Goal: Use online tool/utility: Utilize a website feature to perform a specific function

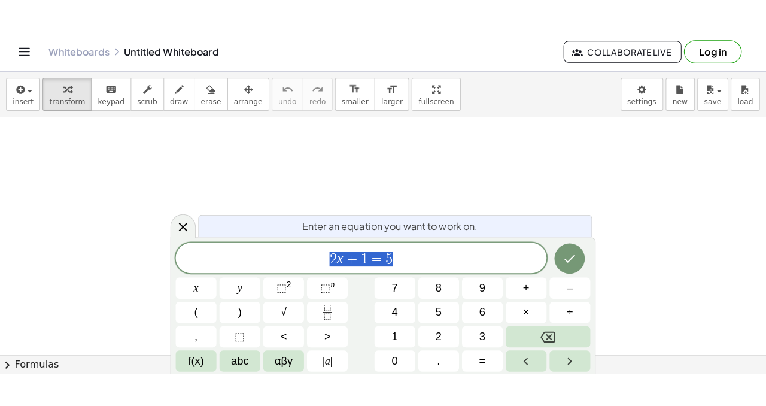
scroll to position [1, 0]
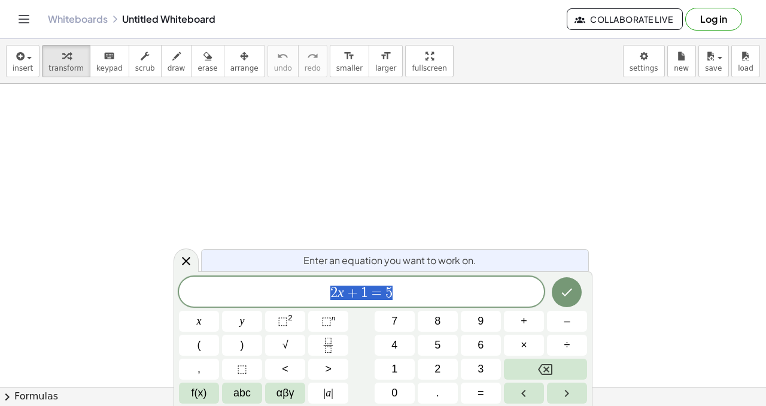
click at [341, 136] on div at bounding box center [383, 386] width 766 height 605
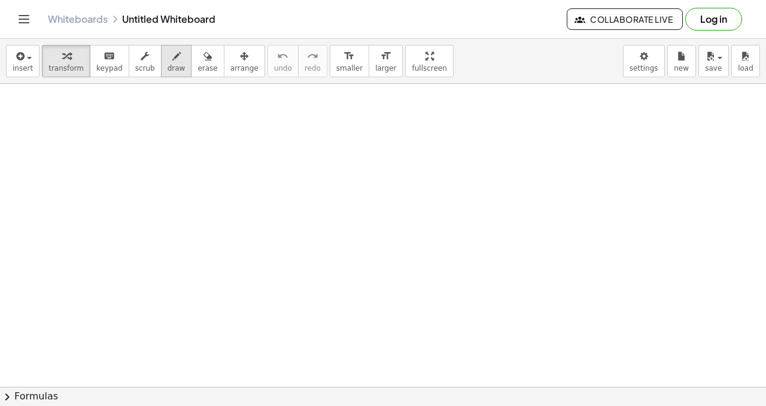
click at [161, 64] on button "draw" at bounding box center [176, 61] width 31 height 32
drag, startPoint x: 19, startPoint y: 93, endPoint x: 17, endPoint y: 105, distance: 11.5
click at [17, 105] on div at bounding box center [383, 386] width 766 height 605
click at [20, 102] on div at bounding box center [383, 386] width 766 height 605
click at [26, 102] on div at bounding box center [383, 386] width 766 height 605
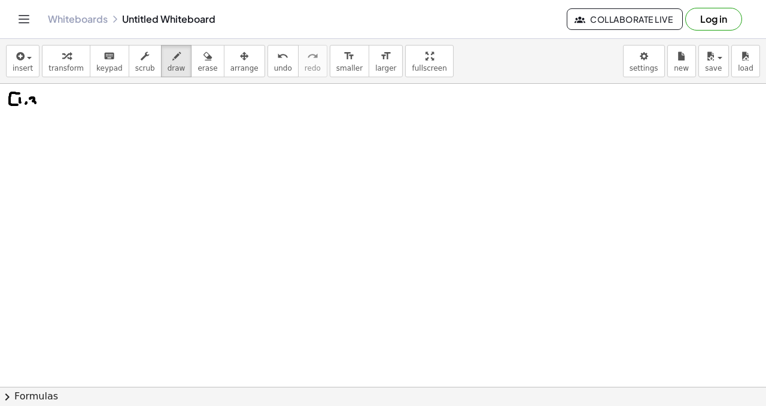
drag, startPoint x: 31, startPoint y: 98, endPoint x: 33, endPoint y: 105, distance: 7.6
click at [33, 105] on div at bounding box center [383, 386] width 766 height 605
click at [43, 106] on div at bounding box center [383, 386] width 766 height 605
click at [48, 106] on div at bounding box center [383, 386] width 766 height 605
click at [27, 67] on span "insert" at bounding box center [23, 68] width 20 height 8
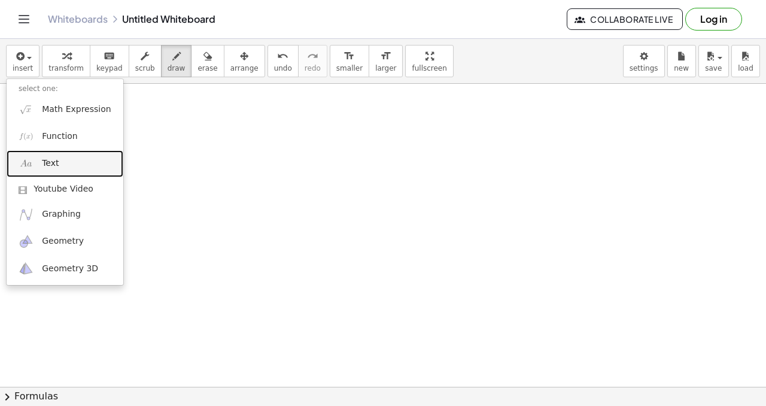
click at [72, 167] on link "Text" at bounding box center [65, 163] width 117 height 27
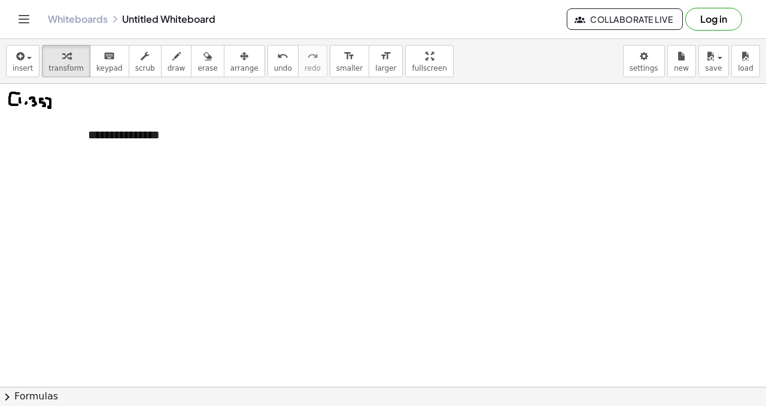
click at [188, 199] on div at bounding box center [383, 386] width 766 height 605
click at [238, 71] on span "arrange" at bounding box center [244, 68] width 28 height 8
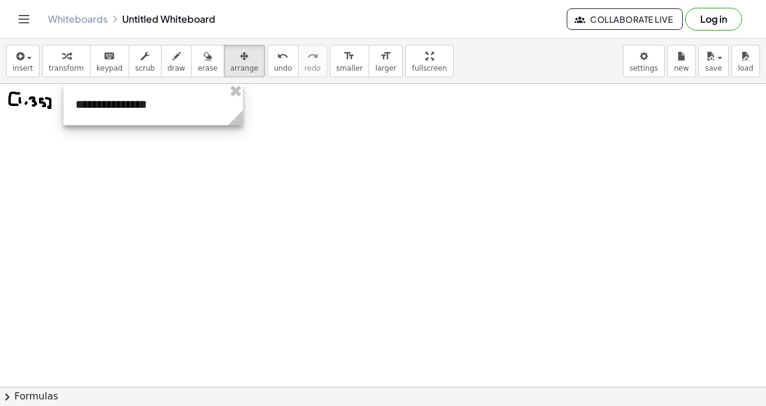
drag, startPoint x: 148, startPoint y: 135, endPoint x: 136, endPoint y: 102, distance: 35.2
click at [136, 102] on div at bounding box center [152, 104] width 179 height 41
click at [150, 113] on div at bounding box center [152, 104] width 179 height 41
click at [150, 111] on div at bounding box center [152, 104] width 179 height 41
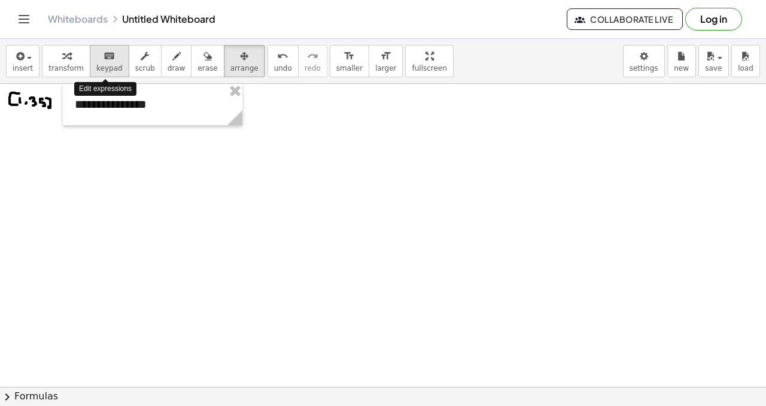
click at [115, 68] on span "keypad" at bounding box center [109, 68] width 26 height 8
click at [136, 106] on div "**********" at bounding box center [152, 104] width 179 height 41
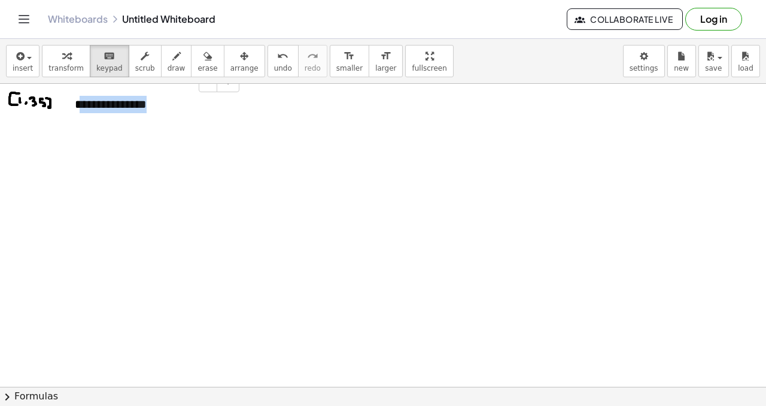
drag, startPoint x: 129, startPoint y: 107, endPoint x: 83, endPoint y: 108, distance: 46.7
click at [83, 108] on div "**********" at bounding box center [152, 104] width 179 height 41
drag, startPoint x: 159, startPoint y: 106, endPoint x: 66, endPoint y: 99, distance: 93.0
click at [66, 103] on div "**********" at bounding box center [152, 104] width 179 height 41
click at [240, 60] on icon "button" at bounding box center [244, 56] width 8 height 14
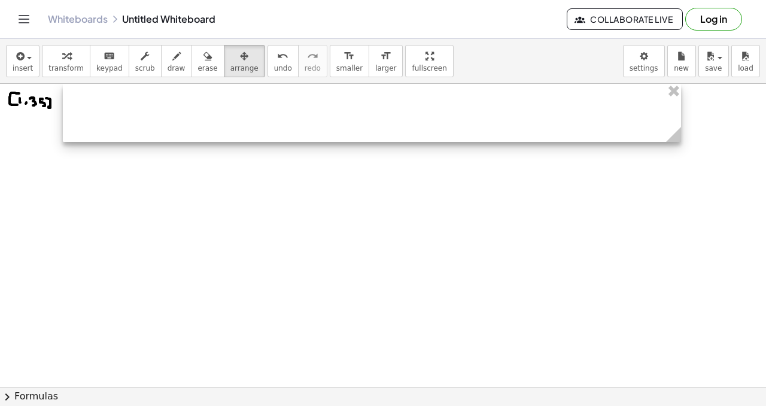
drag, startPoint x: 241, startPoint y: 136, endPoint x: 679, endPoint y: 156, distance: 438.8
click at [679, 156] on div "- +" at bounding box center [383, 386] width 766 height 605
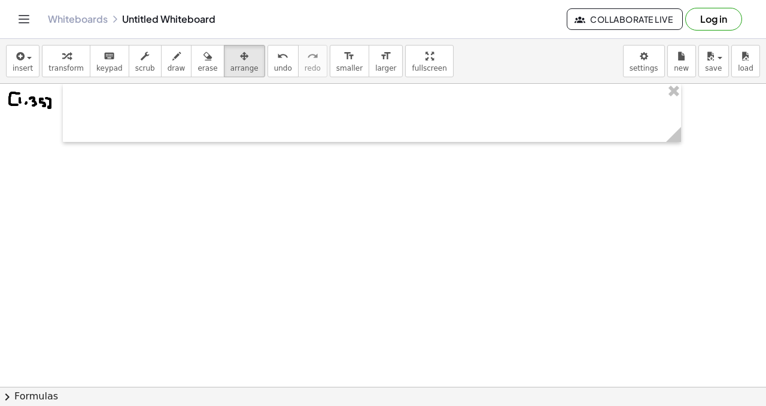
click at [62, 130] on div at bounding box center [383, 386] width 766 height 605
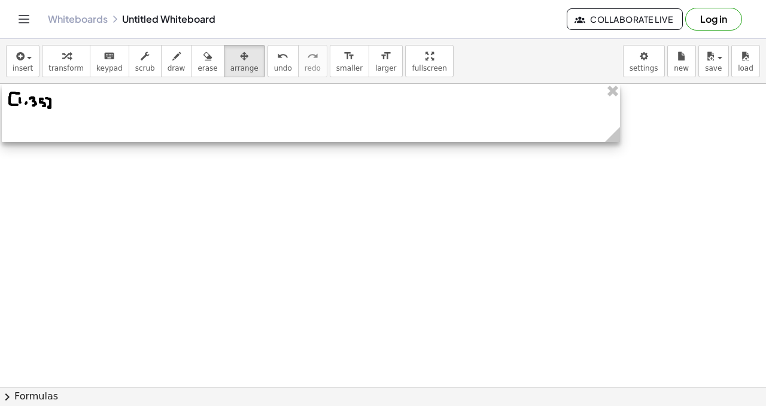
drag, startPoint x: 63, startPoint y: 125, endPoint x: 2, endPoint y: 119, distance: 61.3
click at [2, 119] on div at bounding box center [311, 113] width 618 height 58
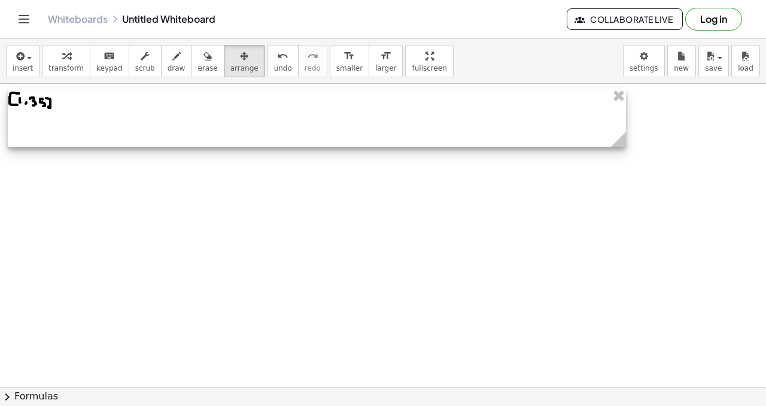
drag, startPoint x: 566, startPoint y: 130, endPoint x: 572, endPoint y: 135, distance: 7.7
click at [572, 135] on div at bounding box center [317, 118] width 618 height 58
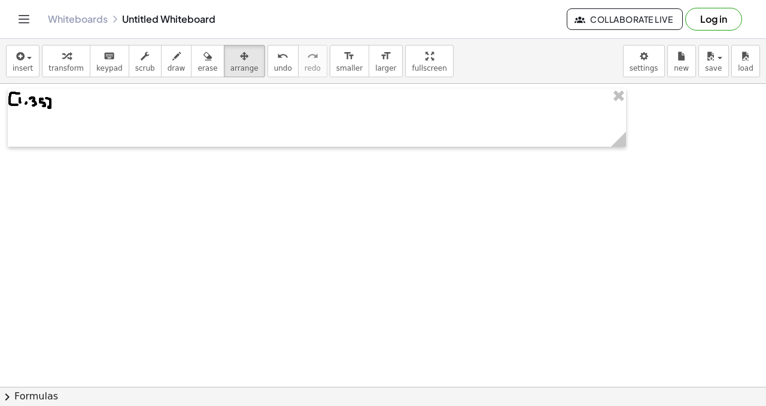
click at [626, 121] on div at bounding box center [383, 386] width 766 height 605
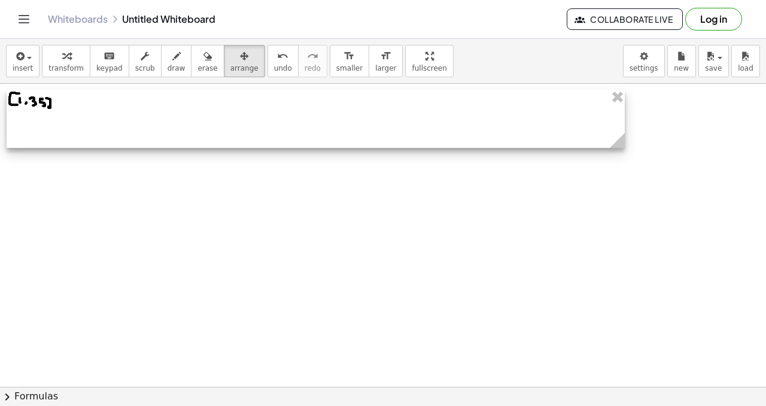
click at [623, 123] on div at bounding box center [316, 119] width 618 height 58
drag, startPoint x: 624, startPoint y: 142, endPoint x: 733, endPoint y: 157, distance: 109.2
click at [733, 157] on div "- +" at bounding box center [383, 386] width 766 height 605
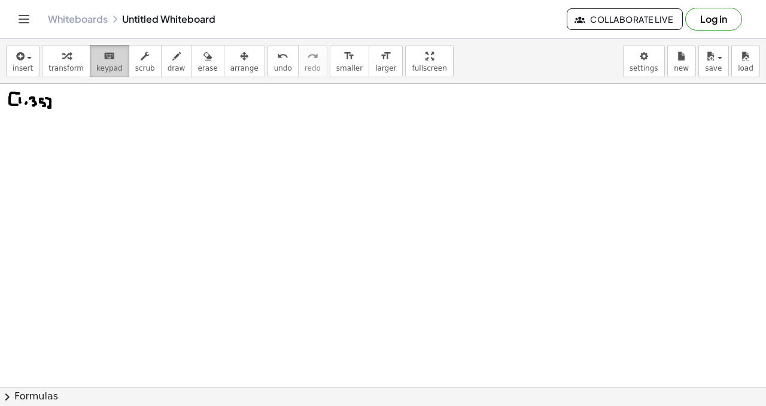
click at [105, 61] on icon "keyboard" at bounding box center [108, 56] width 11 height 14
click at [75, 106] on div at bounding box center [370, 110] width 702 height 17
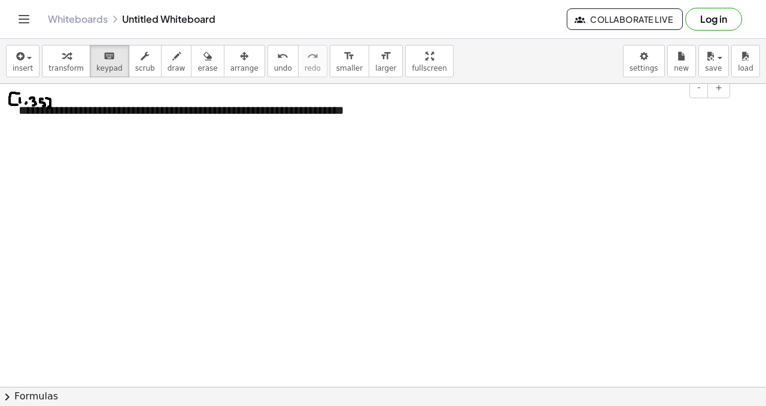
click at [443, 111] on div "**********" at bounding box center [370, 110] width 702 height 17
click at [37, 183] on div at bounding box center [370, 178] width 702 height 17
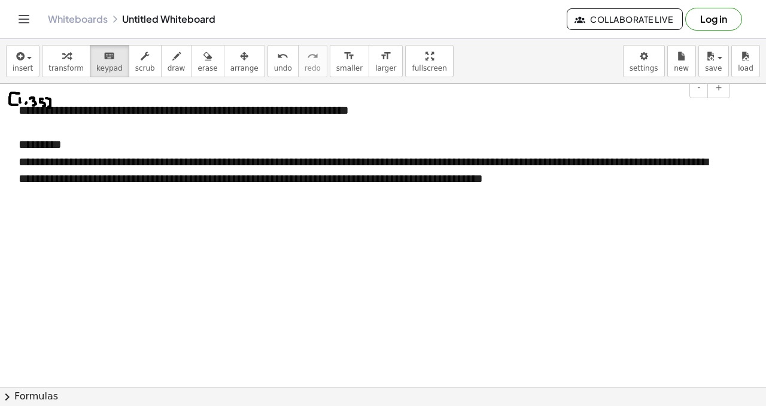
click at [145, 178] on div "**********" at bounding box center [370, 170] width 702 height 34
click at [628, 177] on div "**********" at bounding box center [370, 170] width 702 height 34
click at [691, 181] on div "**********" at bounding box center [370, 178] width 702 height 51
click at [114, 197] on div "**********" at bounding box center [370, 178] width 702 height 51
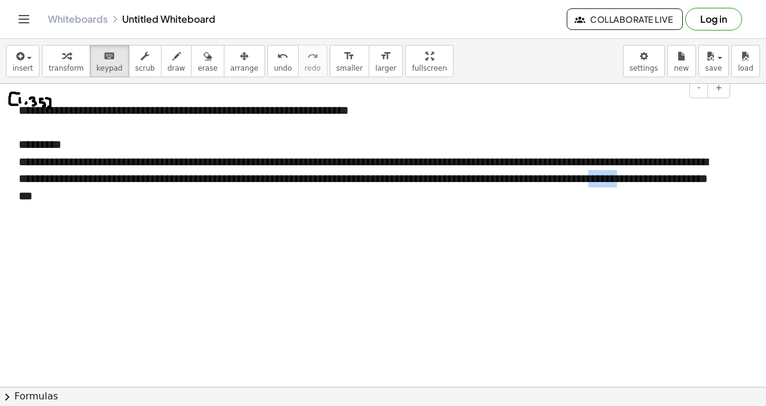
drag, startPoint x: 41, startPoint y: 198, endPoint x: 81, endPoint y: 194, distance: 40.3
click at [81, 194] on div "**********" at bounding box center [370, 178] width 702 height 51
drag, startPoint x: 130, startPoint y: 197, endPoint x: 146, endPoint y: 199, distance: 16.3
click at [146, 199] on div "**********" at bounding box center [370, 178] width 702 height 51
click at [234, 203] on div "**********" at bounding box center [370, 178] width 702 height 51
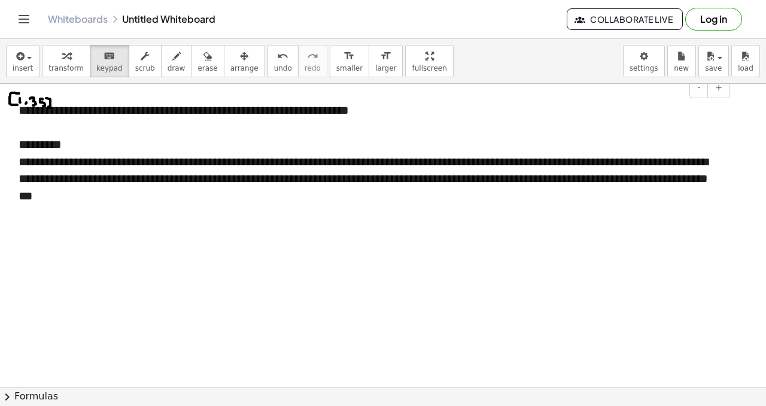
click at [41, 194] on div "**********" at bounding box center [370, 178] width 702 height 51
drag, startPoint x: 96, startPoint y: 196, endPoint x: 131, endPoint y: 197, distance: 35.3
click at [131, 197] on div "**********" at bounding box center [370, 178] width 702 height 51
copy div "******"
click at [216, 198] on div "**********" at bounding box center [370, 178] width 702 height 51
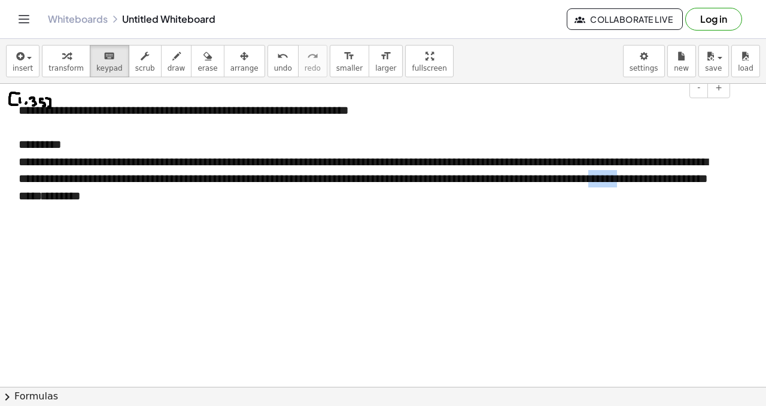
drag, startPoint x: 41, startPoint y: 196, endPoint x: 80, endPoint y: 197, distance: 39.5
click at [80, 197] on div "**********" at bounding box center [370, 178] width 702 height 51
copy div "******"
click at [254, 196] on div "**********" at bounding box center [370, 178] width 702 height 51
drag, startPoint x: 40, startPoint y: 194, endPoint x: 80, endPoint y: 194, distance: 39.5
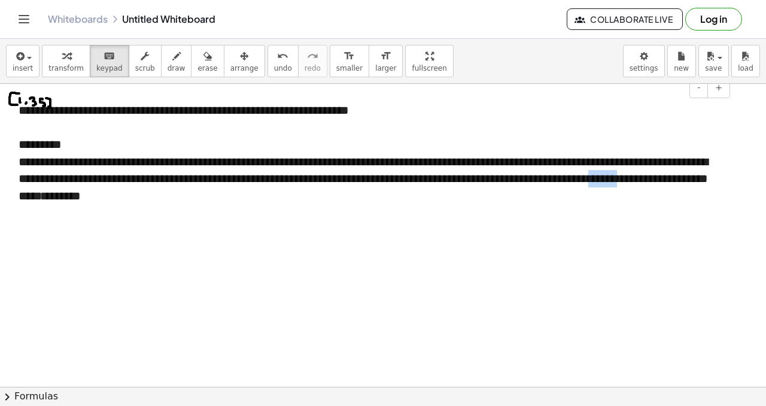
click at [80, 194] on div "**********" at bounding box center [370, 178] width 702 height 51
copy div "******"
click at [267, 198] on div "**********" at bounding box center [370, 178] width 702 height 51
click at [81, 196] on span "********" at bounding box center [61, 196] width 38 height 12
click at [289, 198] on div "**********" at bounding box center [370, 178] width 702 height 51
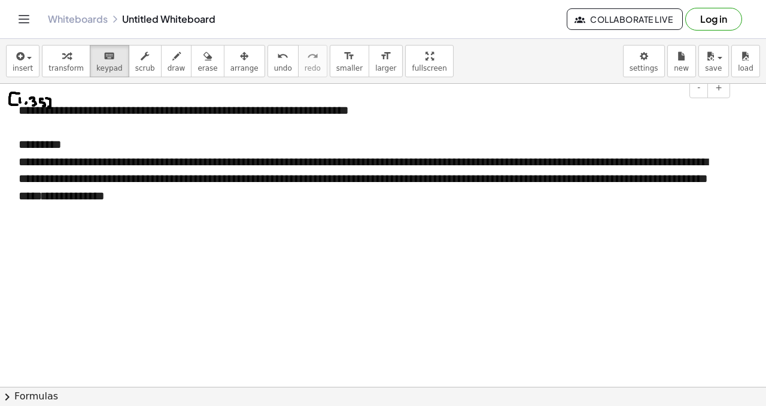
click at [105, 197] on span "******" at bounding box center [90, 196] width 29 height 12
click at [267, 197] on span "**********" at bounding box center [171, 196] width 191 height 12
click at [267, 198] on span "**********" at bounding box center [171, 196] width 191 height 12
click at [478, 198] on div "**********" at bounding box center [370, 178] width 702 height 51
drag, startPoint x: 205, startPoint y: 196, endPoint x: 257, endPoint y: 197, distance: 51.5
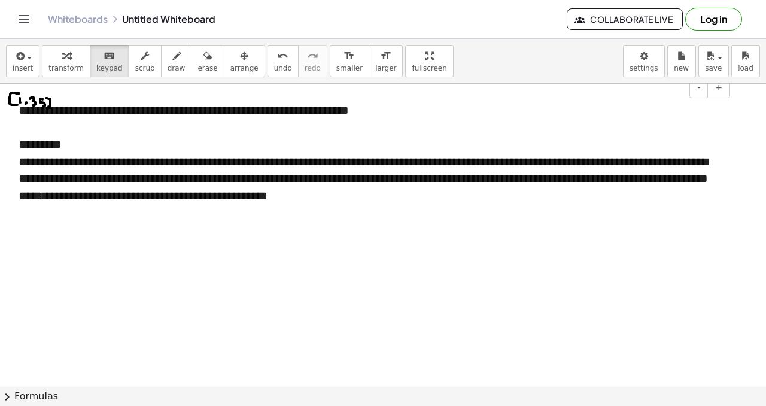
click at [257, 197] on div "**********" at bounding box center [370, 178] width 702 height 51
drag, startPoint x: 205, startPoint y: 194, endPoint x: 225, endPoint y: 198, distance: 20.2
click at [225, 198] on div "**********" at bounding box center [370, 178] width 702 height 51
drag, startPoint x: 231, startPoint y: 196, endPoint x: 241, endPoint y: 193, distance: 10.6
click at [76, 193] on span "*******" at bounding box center [58, 196] width 33 height 12
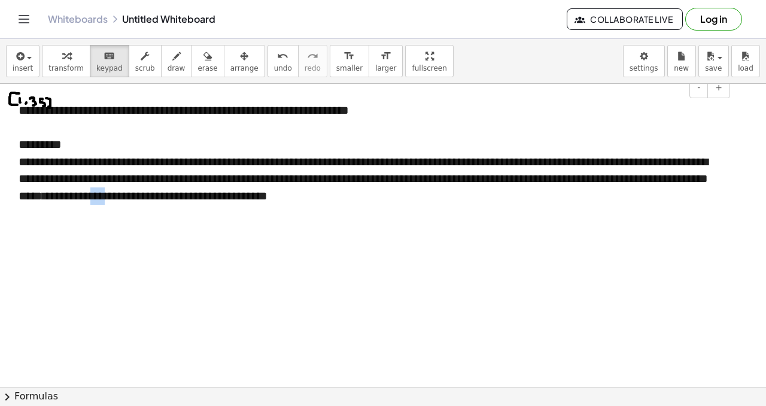
drag, startPoint x: 269, startPoint y: 198, endPoint x: 286, endPoint y: 199, distance: 16.8
click at [267, 199] on span "**********" at bounding box center [171, 196] width 191 height 12
drag, startPoint x: 243, startPoint y: 199, endPoint x: 260, endPoint y: 203, distance: 17.7
click at [260, 203] on div "**********" at bounding box center [370, 178] width 702 height 51
click at [248, 198] on span "**********" at bounding box center [171, 196] width 191 height 12
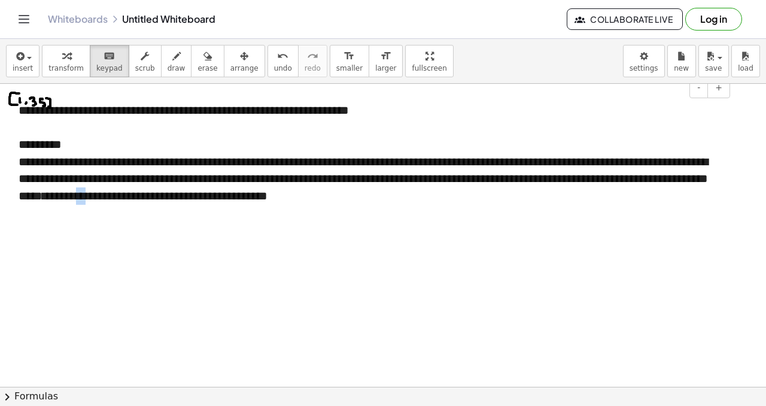
drag, startPoint x: 248, startPoint y: 198, endPoint x: 258, endPoint y: 197, distance: 10.8
click at [258, 197] on span "**********" at bounding box center [171, 196] width 191 height 12
click at [267, 199] on span "**********" at bounding box center [171, 196] width 191 height 12
drag, startPoint x: 229, startPoint y: 196, endPoint x: 205, endPoint y: 197, distance: 24.0
click at [205, 197] on div "**********" at bounding box center [370, 178] width 702 height 51
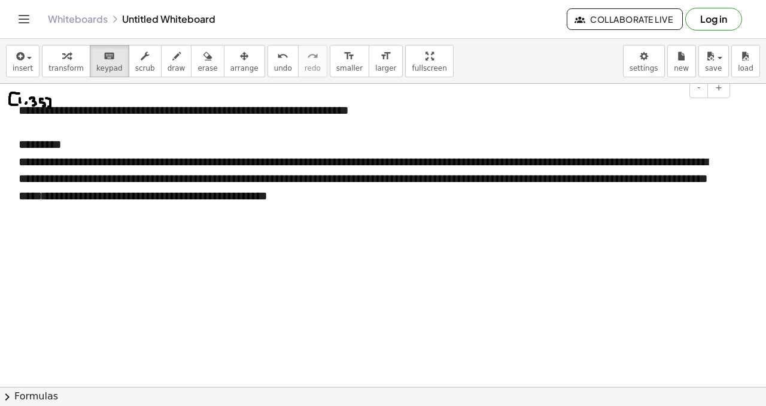
click at [482, 198] on div "**********" at bounding box center [370, 178] width 702 height 51
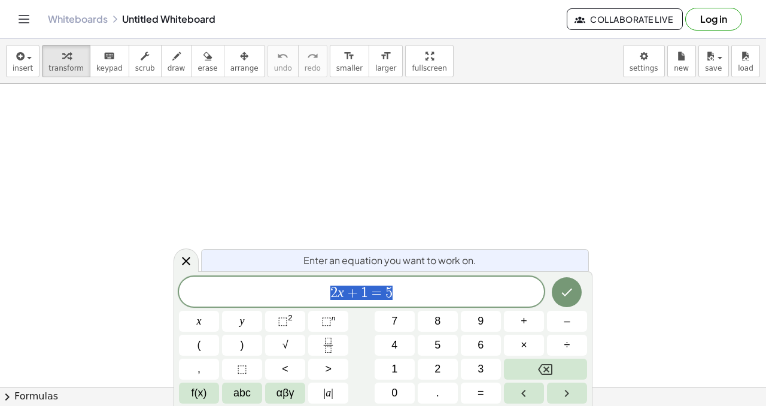
scroll to position [1, 0]
click at [355, 133] on div at bounding box center [383, 386] width 766 height 605
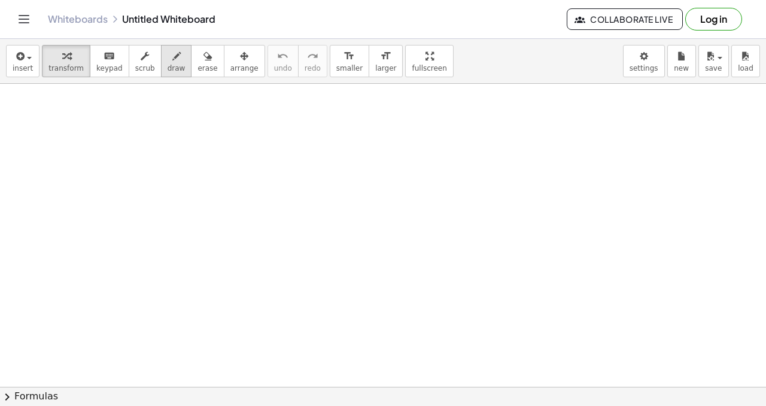
click at [167, 67] on span "draw" at bounding box center [176, 68] width 18 height 8
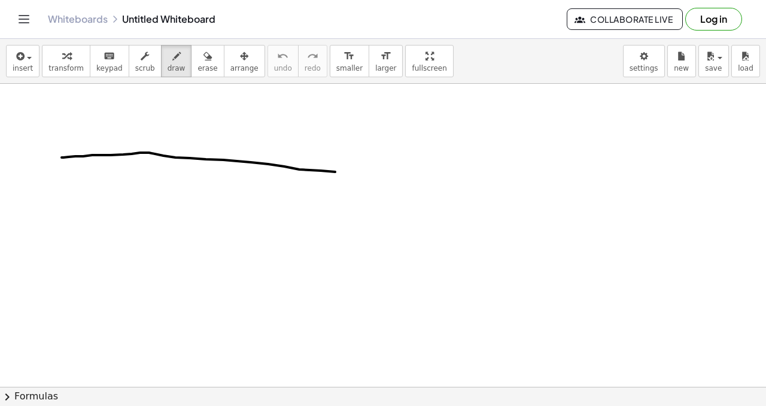
drag, startPoint x: 63, startPoint y: 157, endPoint x: 353, endPoint y: 161, distance: 290.1
click at [390, 173] on div at bounding box center [383, 386] width 766 height 605
drag, startPoint x: 147, startPoint y: 132, endPoint x: 145, endPoint y: 189, distance: 56.9
click at [144, 194] on div at bounding box center [383, 386] width 766 height 605
drag, startPoint x: 281, startPoint y: 164, endPoint x: 281, endPoint y: 181, distance: 17.4
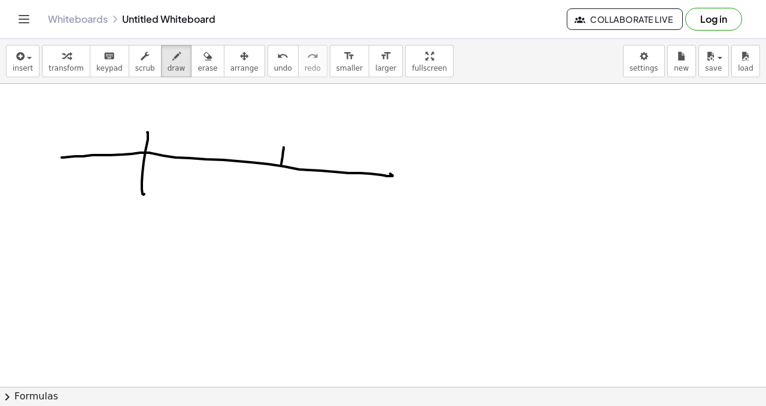
click at [278, 195] on div at bounding box center [383, 386] width 766 height 605
drag, startPoint x: 63, startPoint y: 157, endPoint x: 28, endPoint y: 150, distance: 36.5
click at [28, 154] on div at bounding box center [383, 386] width 766 height 605
drag, startPoint x: 437, startPoint y: 113, endPoint x: 434, endPoint y: 127, distance: 14.6
click at [434, 127] on div at bounding box center [383, 386] width 766 height 605
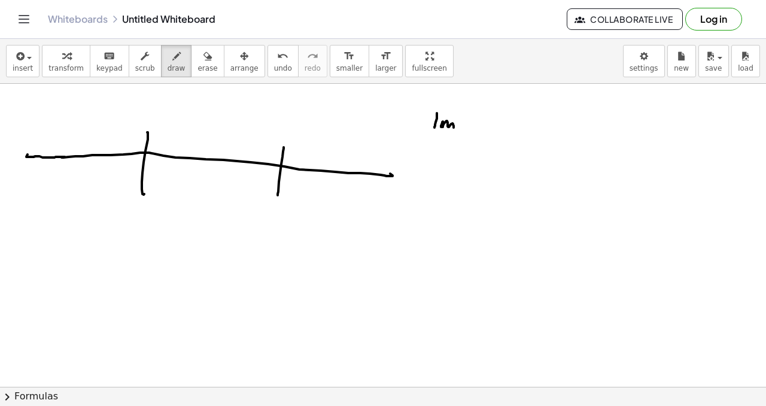
drag, startPoint x: 441, startPoint y: 126, endPoint x: 456, endPoint y: 124, distance: 15.0
click at [453, 127] on div at bounding box center [383, 386] width 766 height 605
drag, startPoint x: 459, startPoint y: 123, endPoint x: 462, endPoint y: 109, distance: 14.0
click at [459, 121] on div at bounding box center [383, 386] width 766 height 605
click at [463, 111] on div at bounding box center [383, 386] width 766 height 605
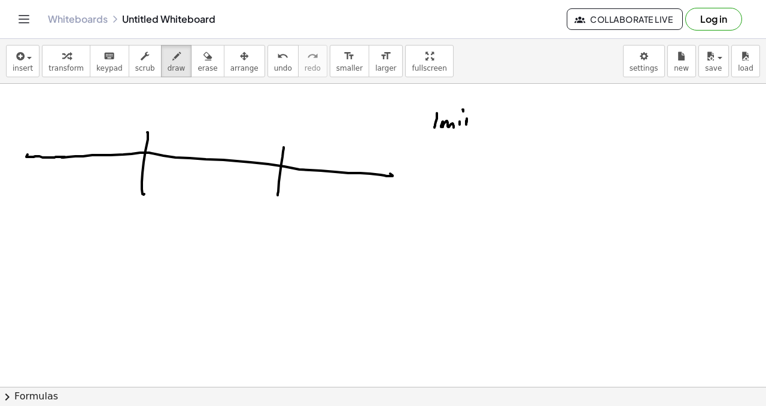
click at [470, 125] on div at bounding box center [383, 386] width 766 height 605
drag, startPoint x: 102, startPoint y: 147, endPoint x: 97, endPoint y: 170, distance: 24.3
click at [97, 172] on div at bounding box center [383, 386] width 766 height 605
drag, startPoint x: 63, startPoint y: 142, endPoint x: 62, endPoint y: 161, distance: 19.8
click at [60, 165] on div at bounding box center [383, 386] width 766 height 605
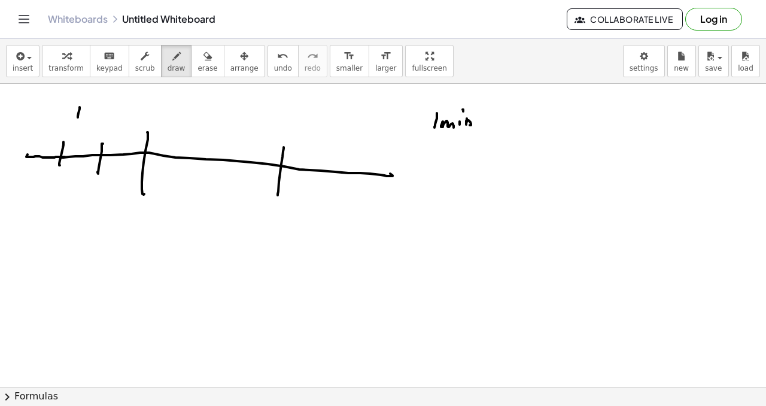
drag, startPoint x: 80, startPoint y: 107, endPoint x: 78, endPoint y: 118, distance: 10.9
click at [78, 118] on div at bounding box center [383, 386] width 766 height 605
drag, startPoint x: 84, startPoint y: 118, endPoint x: 99, endPoint y: 118, distance: 15.0
click at [94, 121] on div at bounding box center [383, 386] width 766 height 605
click at [99, 119] on div at bounding box center [383, 386] width 766 height 605
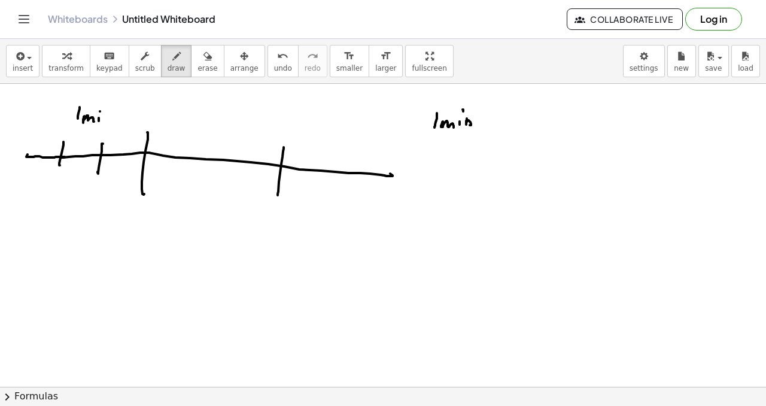
drag, startPoint x: 100, startPoint y: 111, endPoint x: 105, endPoint y: 120, distance: 9.6
click at [101, 112] on div at bounding box center [383, 386] width 766 height 605
drag, startPoint x: 105, startPoint y: 119, endPoint x: 110, endPoint y: 123, distance: 6.4
click at [110, 124] on div at bounding box center [383, 386] width 766 height 605
drag, startPoint x: 197, startPoint y: 157, endPoint x: 196, endPoint y: 167, distance: 10.2
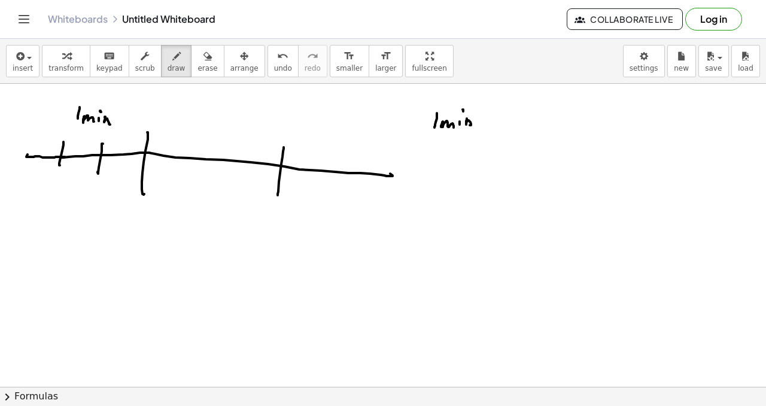
click at [196, 167] on div at bounding box center [383, 386] width 766 height 605
drag, startPoint x: 223, startPoint y: 165, endPoint x: 224, endPoint y: 157, distance: 7.8
click at [222, 171] on div at bounding box center [383, 386] width 766 height 605
drag, startPoint x: 205, startPoint y: 117, endPoint x: 203, endPoint y: 127, distance: 10.3
click at [202, 128] on div at bounding box center [383, 386] width 766 height 605
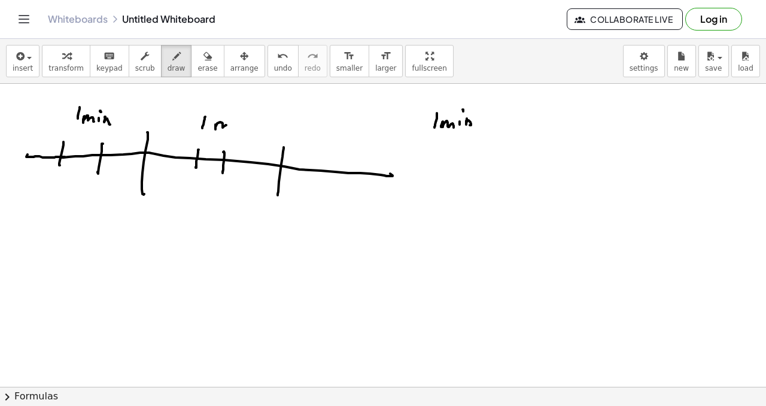
drag, startPoint x: 215, startPoint y: 124, endPoint x: 227, endPoint y: 128, distance: 12.5
click at [227, 129] on div at bounding box center [383, 386] width 766 height 605
drag, startPoint x: 230, startPoint y: 127, endPoint x: 230, endPoint y: 117, distance: 9.6
click at [230, 126] on div at bounding box center [383, 386] width 766 height 605
drag, startPoint x: 230, startPoint y: 116, endPoint x: 234, endPoint y: 123, distance: 8.0
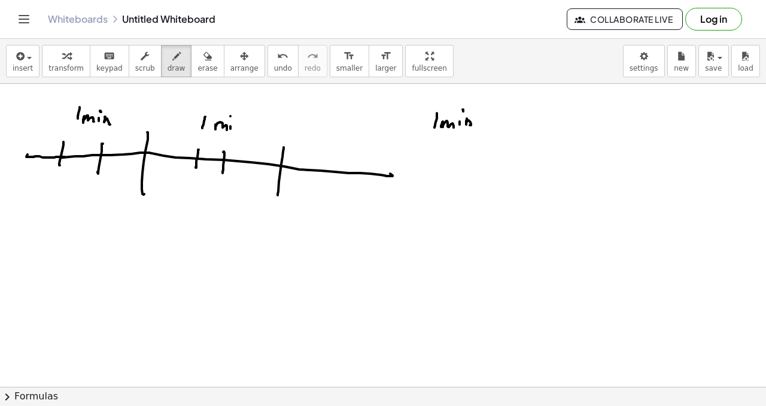
click at [231, 119] on div at bounding box center [383, 386] width 766 height 605
drag, startPoint x: 234, startPoint y: 123, endPoint x: 241, endPoint y: 132, distance: 11.0
click at [241, 132] on div at bounding box center [383, 386] width 766 height 605
drag, startPoint x: 319, startPoint y: 162, endPoint x: 319, endPoint y: 175, distance: 13.2
click at [319, 176] on div at bounding box center [383, 386] width 766 height 605
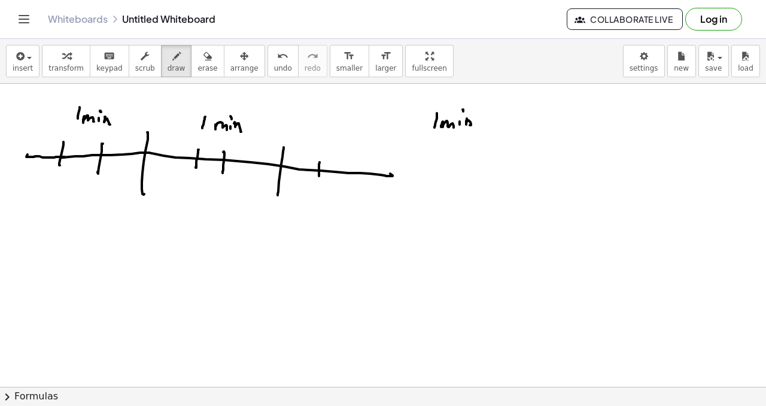
click at [344, 183] on div at bounding box center [383, 386] width 766 height 605
drag, startPoint x: 327, startPoint y: 126, endPoint x: 326, endPoint y: 135, distance: 9.1
click at [326, 135] on div at bounding box center [383, 386] width 766 height 605
drag, startPoint x: 333, startPoint y: 136, endPoint x: 344, endPoint y: 138, distance: 10.8
click at [344, 138] on div at bounding box center [383, 386] width 766 height 605
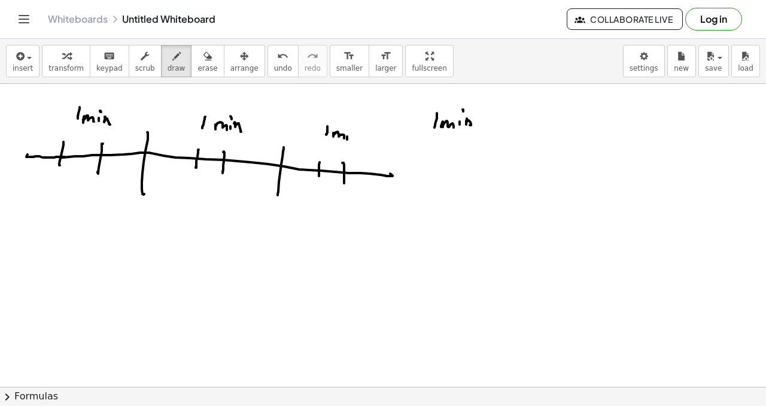
click at [347, 138] on div at bounding box center [383, 386] width 766 height 605
click at [351, 133] on div at bounding box center [383, 386] width 766 height 605
click at [353, 138] on div at bounding box center [383, 386] width 766 height 605
drag, startPoint x: 353, startPoint y: 136, endPoint x: 355, endPoint y: 144, distance: 8.0
click at [356, 145] on div at bounding box center [383, 386] width 766 height 605
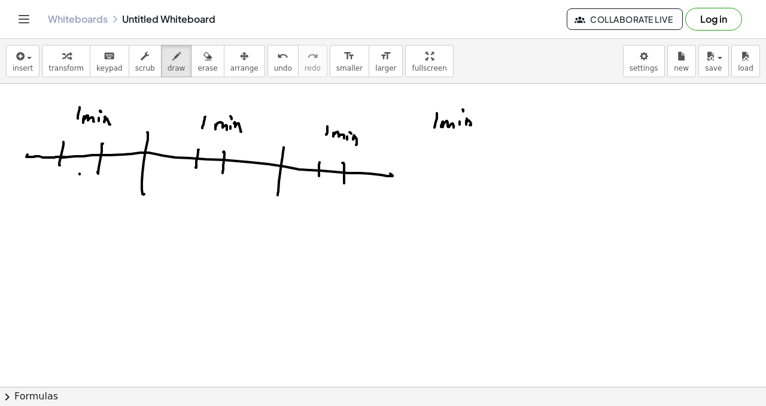
drag, startPoint x: 80, startPoint y: 173, endPoint x: 99, endPoint y: 181, distance: 21.2
click at [80, 173] on div at bounding box center [383, 386] width 766 height 605
click at [111, 178] on div at bounding box center [383, 386] width 766 height 605
click at [31, 171] on div at bounding box center [383, 386] width 766 height 605
drag, startPoint x: 161, startPoint y: 180, endPoint x: 170, endPoint y: 185, distance: 10.2
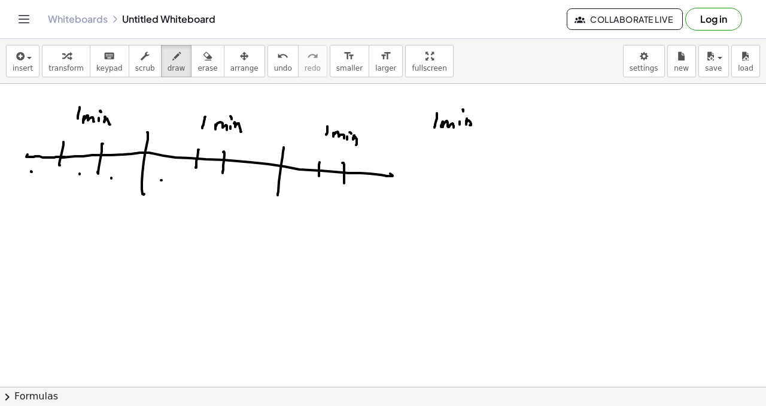
click at [162, 180] on div at bounding box center [383, 386] width 766 height 605
drag, startPoint x: 214, startPoint y: 185, endPoint x: 234, endPoint y: 190, distance: 21.3
click at [213, 187] on div at bounding box center [383, 386] width 766 height 605
drag, startPoint x: 234, startPoint y: 190, endPoint x: 234, endPoint y: 183, distance: 6.6
click at [235, 188] on div at bounding box center [383, 386] width 766 height 605
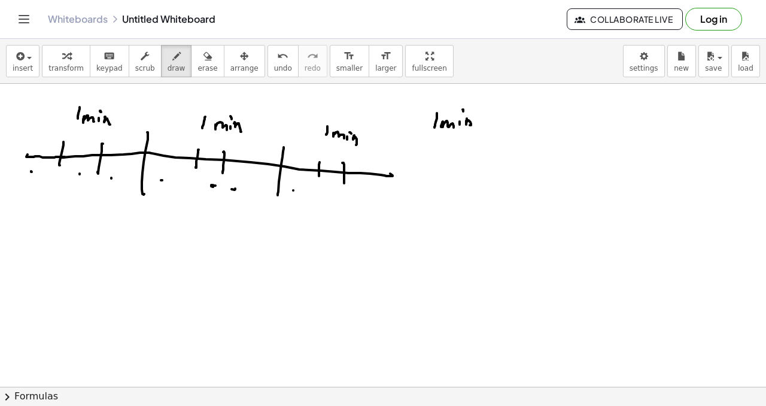
drag, startPoint x: 293, startPoint y: 190, endPoint x: 304, endPoint y: 190, distance: 11.4
click at [294, 190] on div at bounding box center [383, 386] width 766 height 605
drag, startPoint x: 326, startPoint y: 192, endPoint x: 341, endPoint y: 197, distance: 15.7
click at [326, 192] on div at bounding box center [383, 386] width 766 height 605
click at [356, 193] on div at bounding box center [383, 386] width 766 height 605
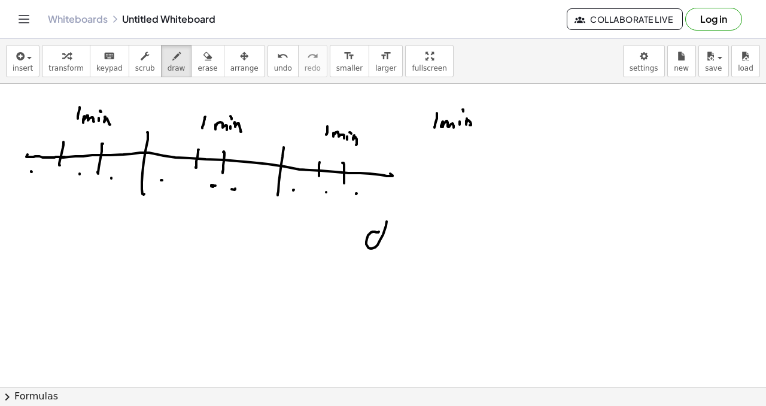
drag, startPoint x: 373, startPoint y: 231, endPoint x: 388, endPoint y: 251, distance: 24.8
click at [381, 266] on div at bounding box center [383, 386] width 766 height 605
drag, startPoint x: 395, startPoint y: 243, endPoint x: 406, endPoint y: 240, distance: 11.0
click at [403, 241] on div at bounding box center [383, 386] width 766 height 605
click at [416, 239] on div at bounding box center [383, 386] width 766 height 605
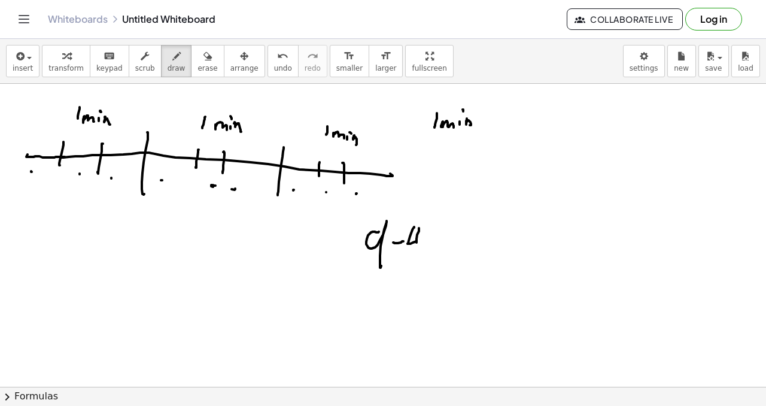
drag, startPoint x: 416, startPoint y: 239, endPoint x: 418, endPoint y: 248, distance: 9.1
click at [416, 250] on div at bounding box center [383, 386] width 766 height 605
drag, startPoint x: 423, startPoint y: 249, endPoint x: 437, endPoint y: 254, distance: 15.3
click at [437, 254] on div at bounding box center [383, 386] width 766 height 605
drag
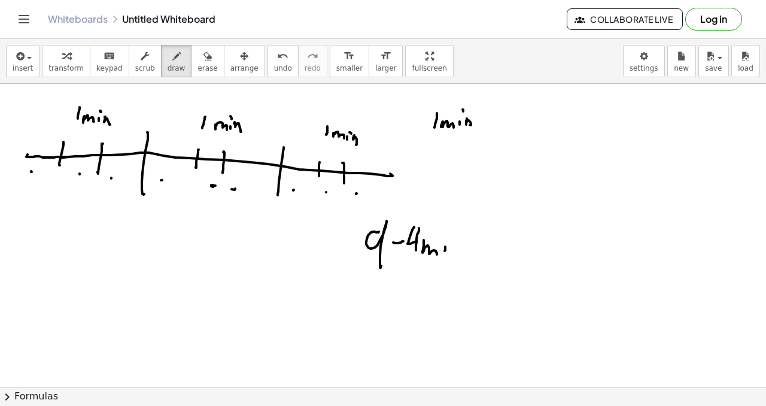
click at [444, 249] on div at bounding box center [383, 386] width 766 height 605
click at [446, 234] on div at bounding box center [383, 386] width 766 height 605
click at [456, 251] on div at bounding box center [383, 386] width 766 height 605
drag, startPoint x: 119, startPoint y: 96, endPoint x: 118, endPoint y: 106, distance: 10.8
click at [117, 109] on div at bounding box center [383, 386] width 766 height 605
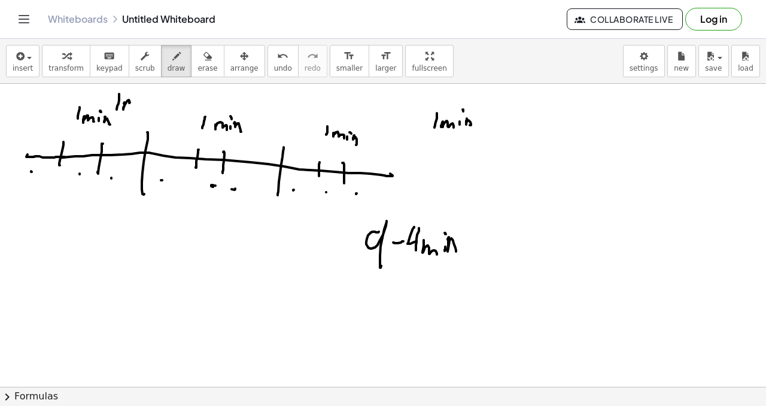
drag, startPoint x: 124, startPoint y: 102, endPoint x: 138, endPoint y: 100, distance: 13.3
click at [134, 106] on div at bounding box center [383, 386] width 766 height 605
click at [139, 102] on div at bounding box center [383, 386] width 766 height 605
click at [142, 96] on div at bounding box center [383, 386] width 766 height 605
drag, startPoint x: 144, startPoint y: 96, endPoint x: 153, endPoint y: 107, distance: 14.0
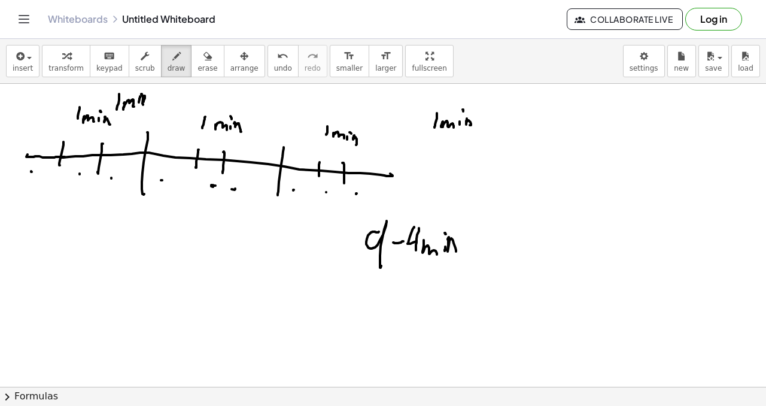
click at [152, 111] on div at bounding box center [383, 386] width 766 height 605
click at [200, 106] on div "insert select one: Math Expression Function Text Youtube Video Graphing Geometr…" at bounding box center [383, 222] width 766 height 367
drag, startPoint x: 204, startPoint y: 93, endPoint x: 205, endPoint y: 101, distance: 7.8
click at [204, 102] on div at bounding box center [383, 386] width 766 height 605
drag, startPoint x: 212, startPoint y: 97, endPoint x: 211, endPoint y: 74, distance: 23.3
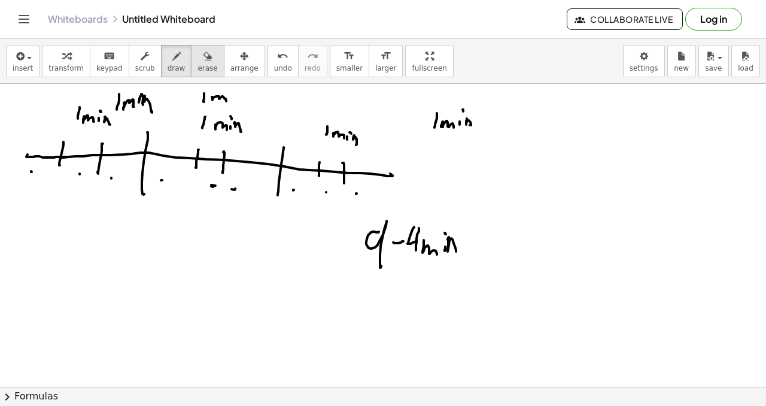
click at [225, 101] on div at bounding box center [383, 386] width 766 height 605
click at [33, 172] on div at bounding box center [383, 386] width 766 height 605
click at [73, 177] on div at bounding box center [383, 386] width 766 height 605
click at [117, 173] on div at bounding box center [383, 386] width 766 height 605
click at [168, 198] on div at bounding box center [383, 386] width 766 height 605
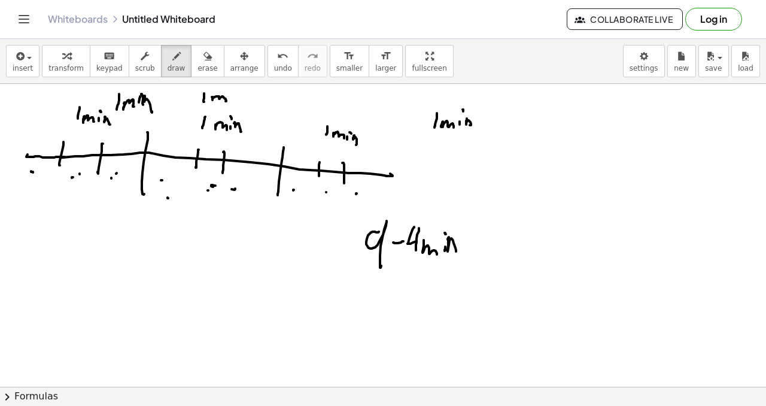
click at [208, 190] on div at bounding box center [383, 386] width 766 height 605
click at [245, 196] on div at bounding box center [383, 386] width 766 height 605
click at [301, 202] on div at bounding box center [383, 386] width 766 height 605
drag, startPoint x: 328, startPoint y: 203, endPoint x: 346, endPoint y: 200, distance: 17.5
click at [330, 203] on div at bounding box center [383, 386] width 766 height 605
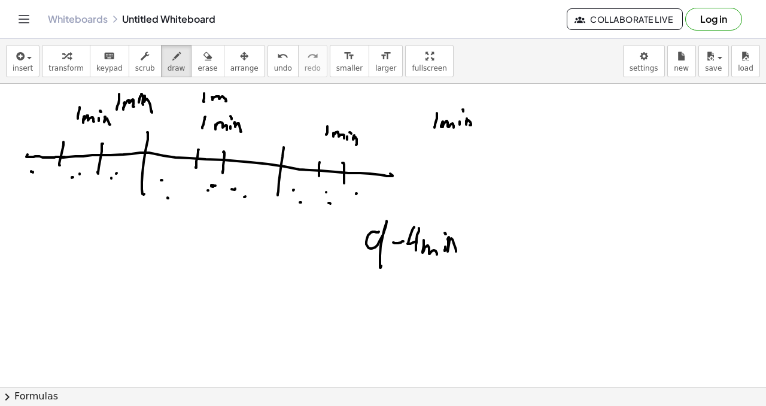
click at [356, 200] on div at bounding box center [383, 386] width 766 height 605
click at [239, 231] on div at bounding box center [383, 386] width 766 height 605
drag, startPoint x: 187, startPoint y: 270, endPoint x: 186, endPoint y: 296, distance: 26.3
click at [186, 296] on div at bounding box center [383, 386] width 766 height 605
drag, startPoint x: 209, startPoint y: 273, endPoint x: 206, endPoint y: 294, distance: 21.7
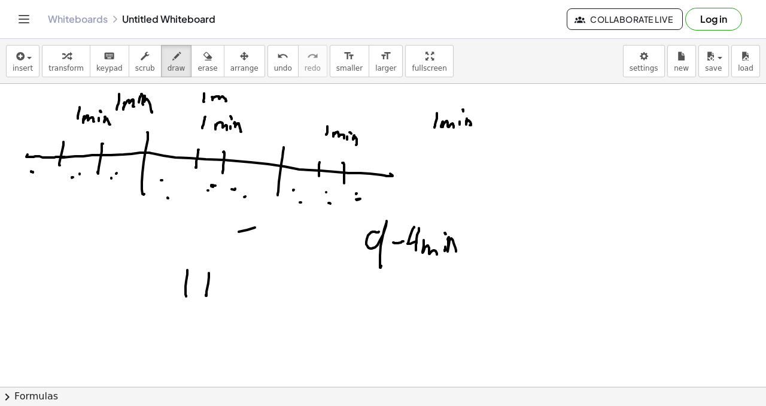
click at [206, 294] on div at bounding box center [383, 386] width 766 height 605
drag, startPoint x: 203, startPoint y: 286, endPoint x: 217, endPoint y: 285, distance: 13.8
click at [217, 286] on div at bounding box center [383, 386] width 766 height 605
drag, startPoint x: 228, startPoint y: 278, endPoint x: 233, endPoint y: 298, distance: 20.9
click at [233, 298] on div at bounding box center [383, 386] width 766 height 605
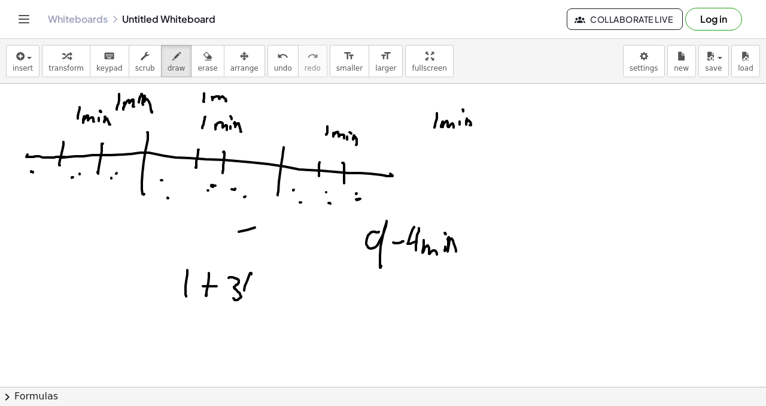
drag, startPoint x: 244, startPoint y: 290, endPoint x: 253, endPoint y: 293, distance: 9.5
click at [252, 295] on div at bounding box center [383, 386] width 766 height 605
drag, startPoint x: 254, startPoint y: 285, endPoint x: 264, endPoint y: 293, distance: 13.2
click at [261, 295] on div at bounding box center [383, 386] width 766 height 605
drag, startPoint x: 264, startPoint y: 293, endPoint x: 274, endPoint y: 285, distance: 13.2
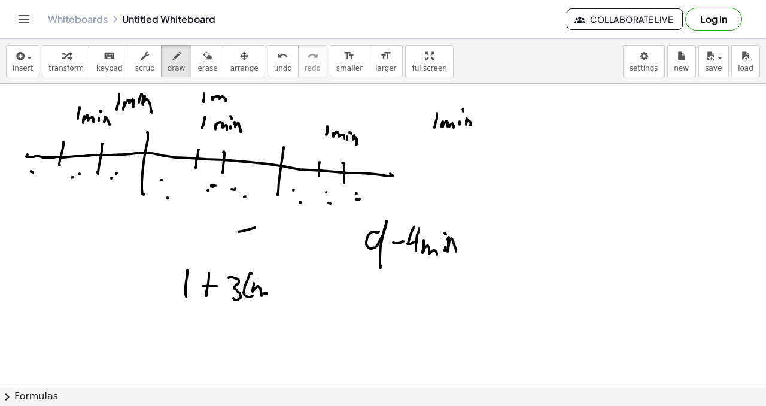
click at [270, 295] on div at bounding box center [383, 386] width 766 height 605
drag, startPoint x: 275, startPoint y: 285, endPoint x: 276, endPoint y: 294, distance: 8.5
click at [275, 294] on div at bounding box center [383, 386] width 766 height 605
drag, startPoint x: 276, startPoint y: 275, endPoint x: 269, endPoint y: 288, distance: 14.7
click at [280, 300] on div at bounding box center [383, 386] width 766 height 605
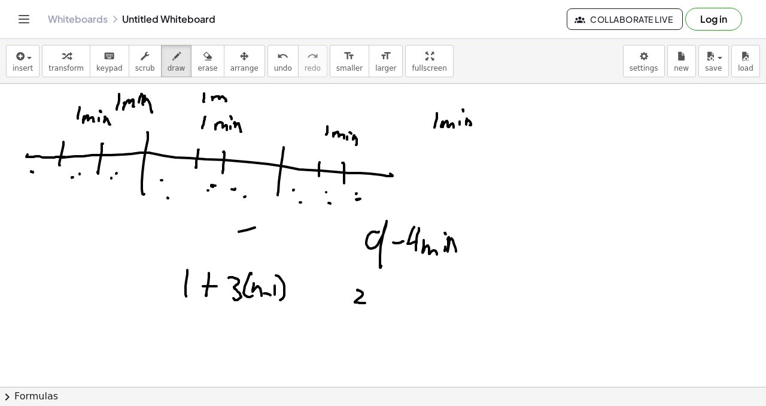
drag, startPoint x: 358, startPoint y: 290, endPoint x: 367, endPoint y: 286, distance: 9.7
click at [365, 303] on div at bounding box center [383, 386] width 766 height 605
drag, startPoint x: 373, startPoint y: 288, endPoint x: 365, endPoint y: 296, distance: 11.4
click at [365, 297] on div at bounding box center [383, 386] width 766 height 605
click at [375, 295] on div at bounding box center [383, 386] width 766 height 605
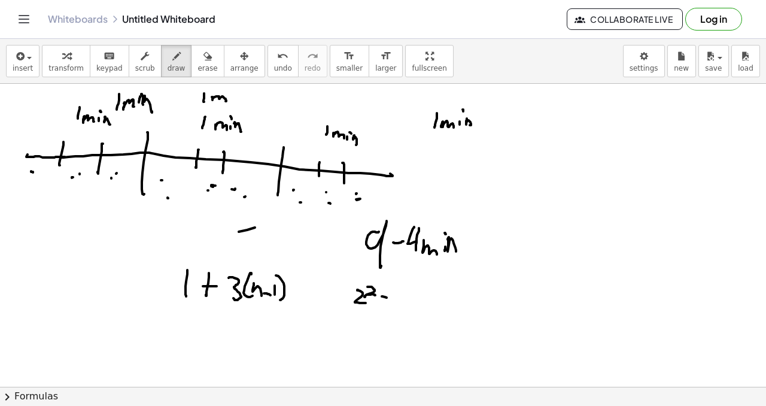
drag, startPoint x: 382, startPoint y: 296, endPoint x: 390, endPoint y: 296, distance: 7.8
click at [392, 298] on div at bounding box center [383, 386] width 766 height 605
drag, startPoint x: 478, startPoint y: 203, endPoint x: 483, endPoint y: 209, distance: 7.8
click at [481, 212] on div at bounding box center [383, 386] width 766 height 605
drag, startPoint x: 484, startPoint y: 206, endPoint x: 478, endPoint y: 220, distance: 15.3
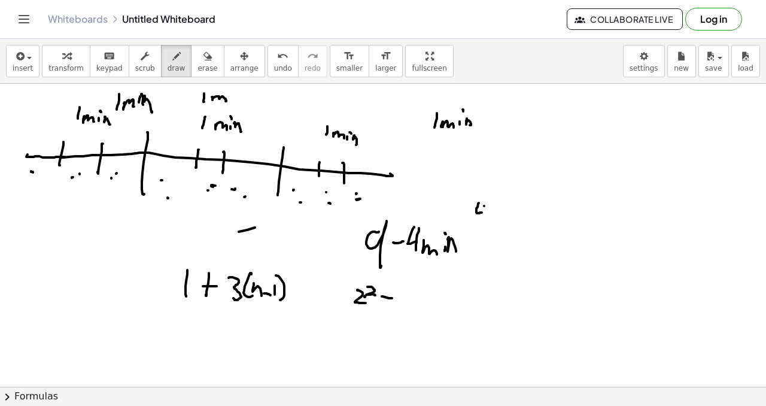
click at [478, 220] on div at bounding box center [383, 386] width 766 height 605
click at [488, 217] on div at bounding box center [383, 386] width 766 height 605
drag, startPoint x: 487, startPoint y: 213, endPoint x: 493, endPoint y: 211, distance: 6.8
click at [491, 214] on div at bounding box center [383, 386] width 766 height 605
drag, startPoint x: 496, startPoint y: 208, endPoint x: 498, endPoint y: 218, distance: 10.9
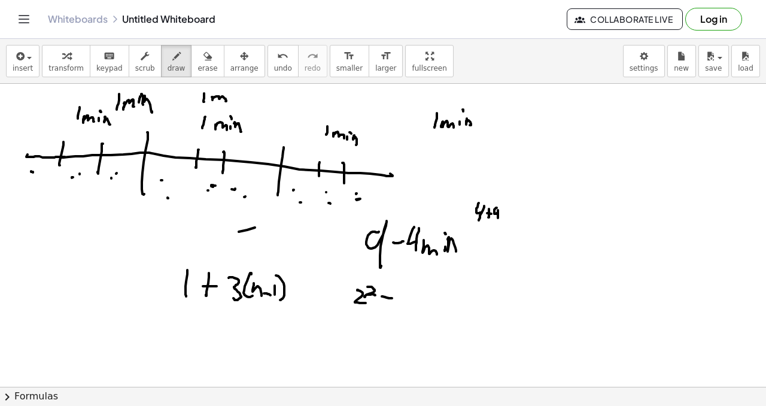
click at [498, 218] on div at bounding box center [383, 386] width 766 height 605
drag, startPoint x: 501, startPoint y: 212, endPoint x: 510, endPoint y: 212, distance: 9.0
click at [510, 212] on div at bounding box center [383, 386] width 766 height 605
click at [511, 214] on div at bounding box center [383, 386] width 766 height 605
click at [520, 217] on div at bounding box center [383, 386] width 766 height 605
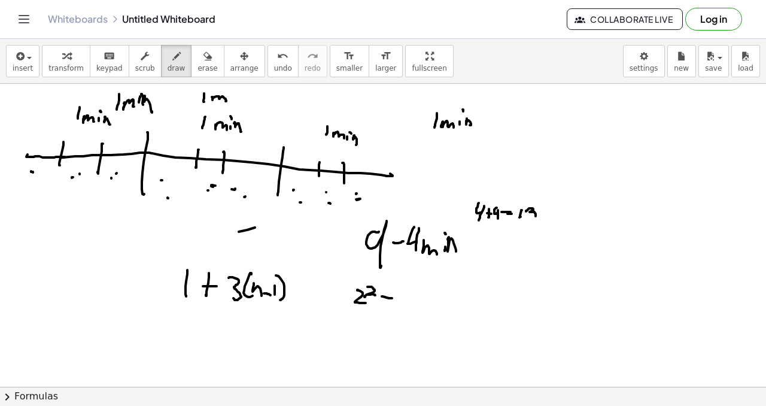
drag, startPoint x: 526, startPoint y: 211, endPoint x: 494, endPoint y: 243, distance: 45.3
click at [526, 219] on div at bounding box center [383, 386] width 766 height 605
drag, startPoint x: 412, startPoint y: 285, endPoint x: 417, endPoint y: 285, distance: 6.0
click at [409, 301] on div at bounding box center [383, 386] width 766 height 605
drag, startPoint x: 417, startPoint y: 285, endPoint x: 395, endPoint y: 286, distance: 22.8
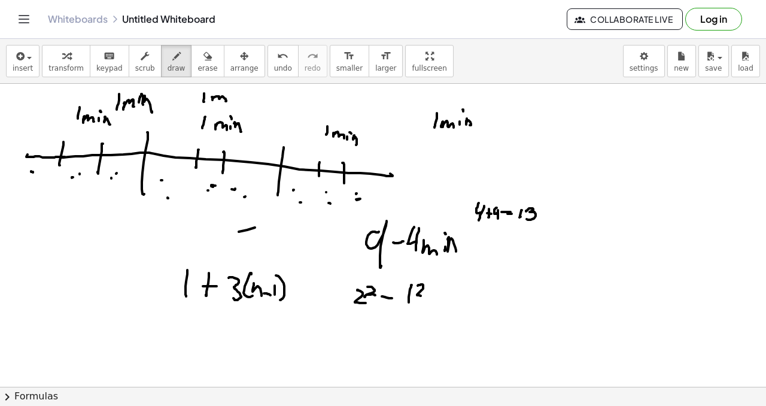
click at [412, 299] on div at bounding box center [383, 386] width 766 height 605
drag, startPoint x: 251, startPoint y: 336, endPoint x: 260, endPoint y: 314, distance: 23.9
click at [261, 313] on div at bounding box center [383, 386] width 766 height 605
drag, startPoint x: 265, startPoint y: 308, endPoint x: 267, endPoint y: 328, distance: 20.4
click at [266, 329] on div at bounding box center [383, 386] width 766 height 605
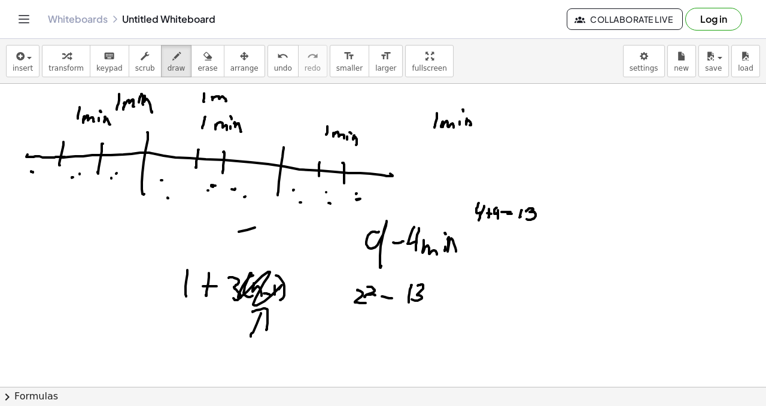
drag, startPoint x: 253, startPoint y: 275, endPoint x: 284, endPoint y: 292, distance: 35.1
click at [285, 295] on div at bounding box center [383, 386] width 766 height 605
drag, startPoint x: 187, startPoint y: 346, endPoint x: 190, endPoint y: 355, distance: 10.0
click at [187, 336] on div at bounding box center [383, 386] width 766 height 605
click at [200, 336] on div at bounding box center [383, 386] width 766 height 605
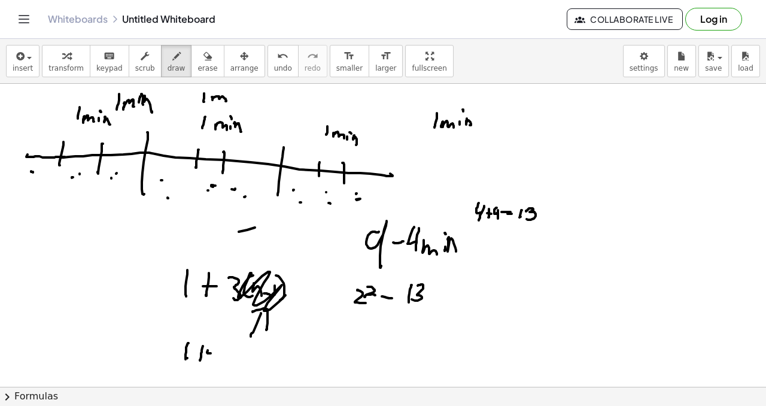
drag, startPoint x: 208, startPoint y: 350, endPoint x: 214, endPoint y: 350, distance: 6.0
click at [215, 336] on div at bounding box center [383, 386] width 766 height 605
drag, startPoint x: 196, startPoint y: 349, endPoint x: 211, endPoint y: 355, distance: 15.3
click at [210, 336] on div at bounding box center [383, 386] width 766 height 605
click at [218, 336] on div at bounding box center [383, 386] width 766 height 605
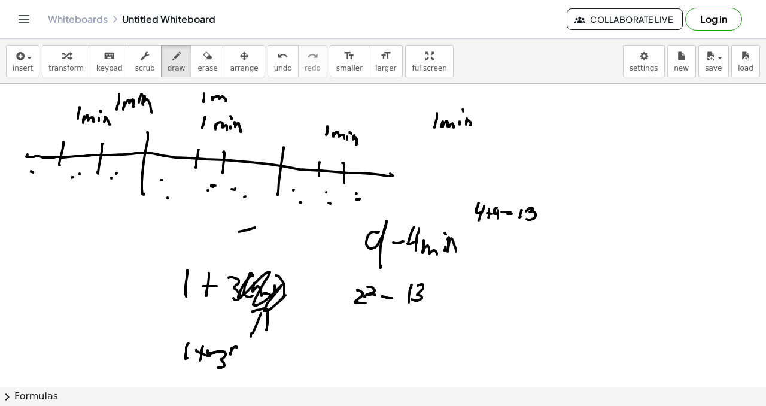
drag, startPoint x: 231, startPoint y: 349, endPoint x: 239, endPoint y: 348, distance: 7.8
click at [236, 336] on div at bounding box center [383, 386] width 766 height 605
click at [245, 336] on div at bounding box center [383, 386] width 766 height 605
click at [249, 336] on div at bounding box center [383, 386] width 766 height 605
drag, startPoint x: 486, startPoint y: 286, endPoint x: 495, endPoint y: 286, distance: 8.4
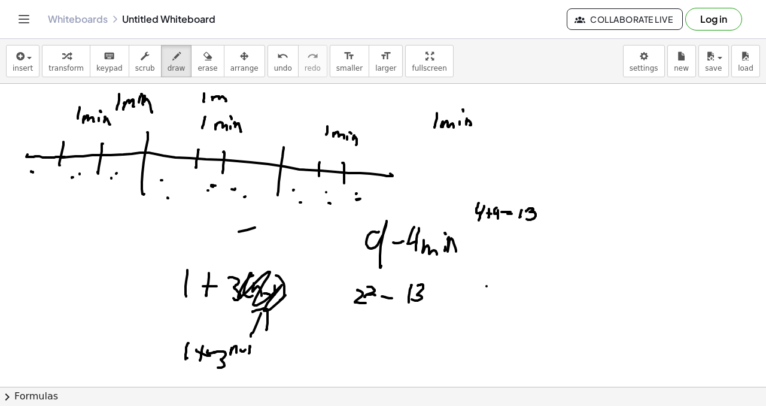
click at [500, 283] on div at bounding box center [383, 386] width 766 height 605
drag, startPoint x: 489, startPoint y: 294, endPoint x: 507, endPoint y: 288, distance: 19.5
click at [508, 291] on div at bounding box center [383, 386] width 766 height 605
drag, startPoint x: 503, startPoint y: 273, endPoint x: 515, endPoint y: 295, distance: 24.6
click at [515, 297] on div at bounding box center [383, 386] width 766 height 605
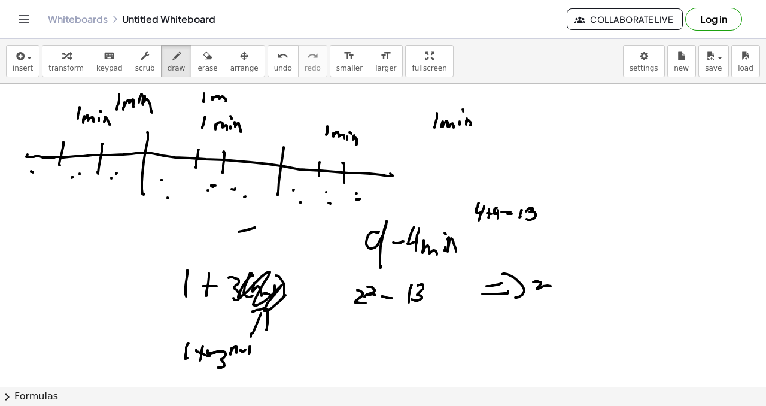
drag, startPoint x: 536, startPoint y: 281, endPoint x: 547, endPoint y: 295, distance: 17.8
click at [546, 297] on div at bounding box center [383, 386] width 766 height 605
drag, startPoint x: 548, startPoint y: 267, endPoint x: 550, endPoint y: 273, distance: 6.1
click at [550, 277] on div at bounding box center [383, 386] width 766 height 605
click at [554, 268] on div at bounding box center [383, 386] width 766 height 605
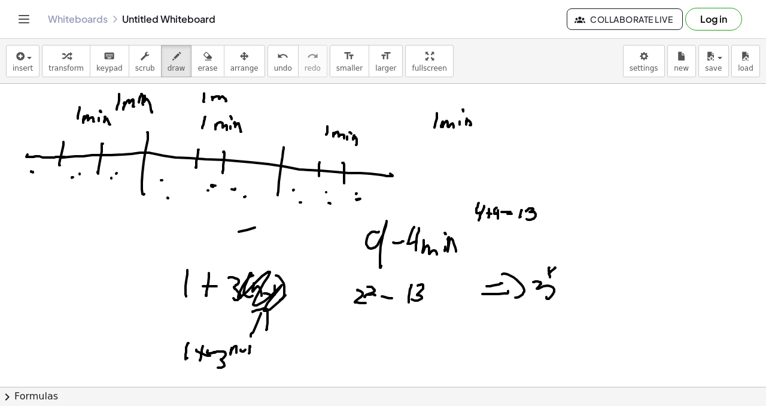
drag, startPoint x: 550, startPoint y: 271, endPoint x: 557, endPoint y: 274, distance: 8.3
click at [555, 275] on div at bounding box center [383, 386] width 766 height 605
click at [566, 278] on div at bounding box center [383, 386] width 766 height 605
click at [563, 289] on div at bounding box center [383, 386] width 766 height 605
click at [274, 60] on div "undo" at bounding box center [283, 55] width 18 height 14
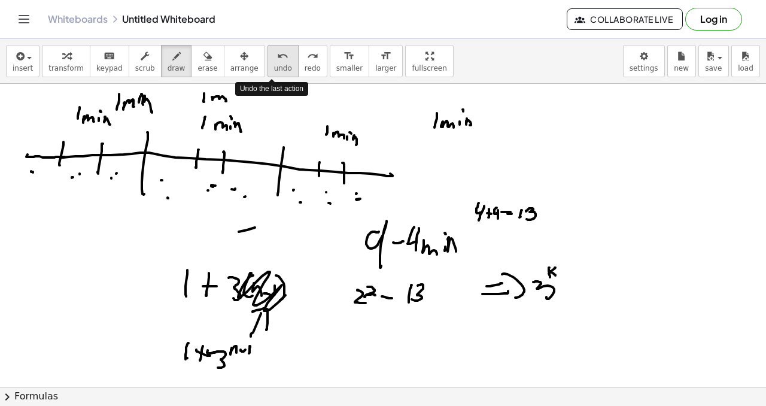
click at [277, 60] on icon "undo" at bounding box center [282, 56] width 11 height 14
drag, startPoint x: 565, startPoint y: 278, endPoint x: 566, endPoint y: 288, distance: 10.2
click at [566, 288] on div at bounding box center [383, 386] width 766 height 605
drag, startPoint x: 566, startPoint y: 292, endPoint x: 577, endPoint y: 289, distance: 11.3
click at [577, 289] on div at bounding box center [383, 386] width 766 height 605
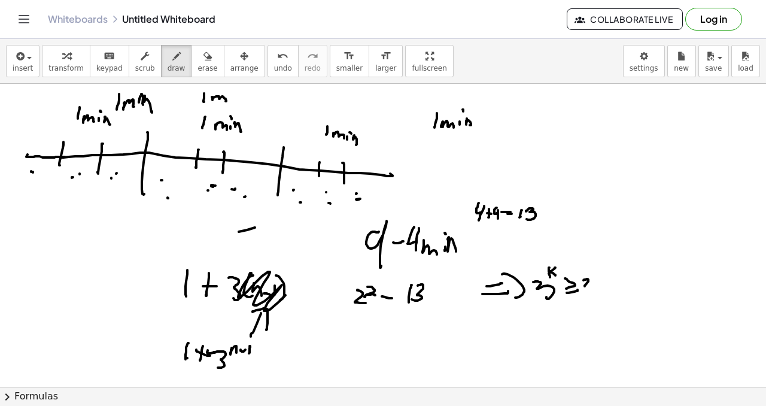
drag, startPoint x: 583, startPoint y: 280, endPoint x: 583, endPoint y: 293, distance: 13.2
click at [582, 294] on div at bounding box center [383, 386] width 766 height 605
click at [596, 290] on div at bounding box center [383, 386] width 766 height 605
drag, startPoint x: 605, startPoint y: 281, endPoint x: 603, endPoint y: 289, distance: 8.6
click at [602, 291] on div at bounding box center [383, 386] width 766 height 605
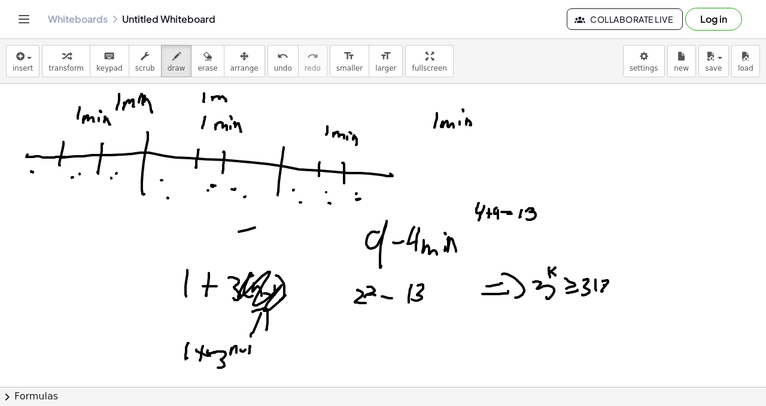
drag, startPoint x: 604, startPoint y: 285, endPoint x: 611, endPoint y: 284, distance: 7.8
click at [611, 285] on div at bounding box center [383, 386] width 766 height 605
drag, startPoint x: 598, startPoint y: 269, endPoint x: 560, endPoint y: 267, distance: 37.7
click at [547, 262] on div at bounding box center [383, 386] width 766 height 605
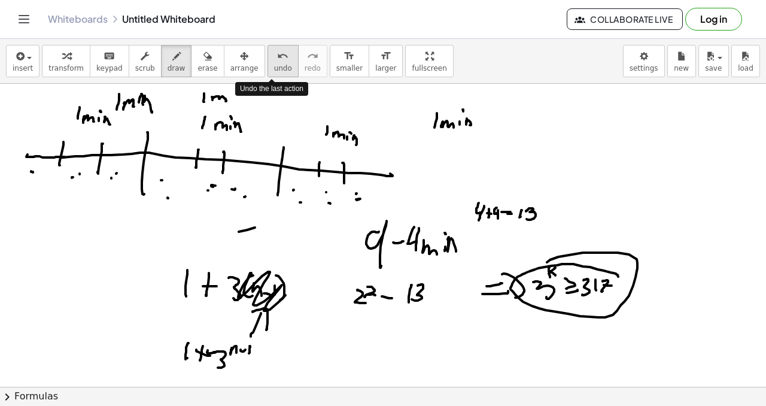
click at [274, 69] on span "undo" at bounding box center [283, 68] width 18 height 8
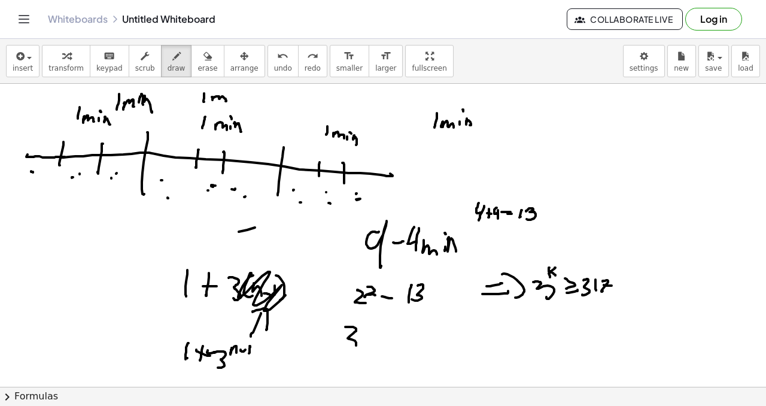
drag, startPoint x: 351, startPoint y: 327, endPoint x: 355, endPoint y: 340, distance: 13.8
click at [350, 336] on div at bounding box center [383, 386] width 766 height 605
click at [365, 325] on div at bounding box center [383, 386] width 766 height 605
click at [371, 322] on div at bounding box center [383, 386] width 766 height 605
drag, startPoint x: 364, startPoint y: 326, endPoint x: 371, endPoint y: 330, distance: 7.8
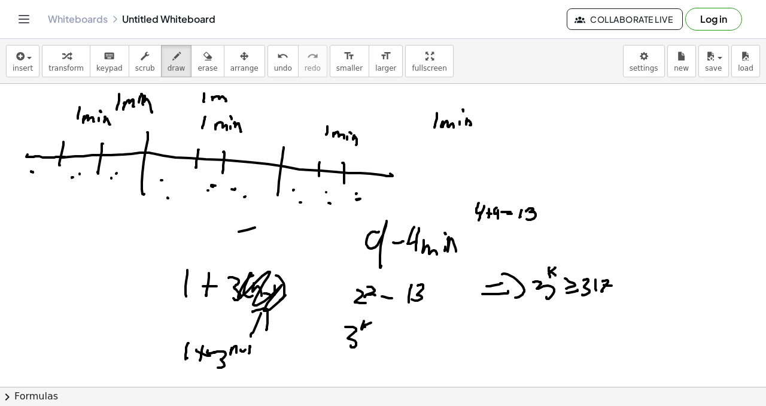
click at [371, 330] on div at bounding box center [383, 386] width 766 height 605
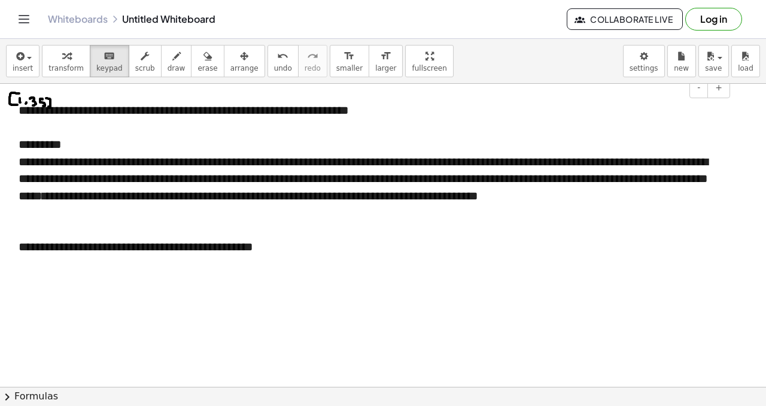
click at [199, 248] on span "**********" at bounding box center [136, 246] width 234 height 12
click at [247, 245] on span "**********" at bounding box center [136, 246] width 234 height 12
click at [253, 245] on span "**********" at bounding box center [136, 246] width 234 height 12
click at [114, 271] on div at bounding box center [370, 263] width 702 height 17
click at [268, 260] on div "**********" at bounding box center [370, 263] width 702 height 17
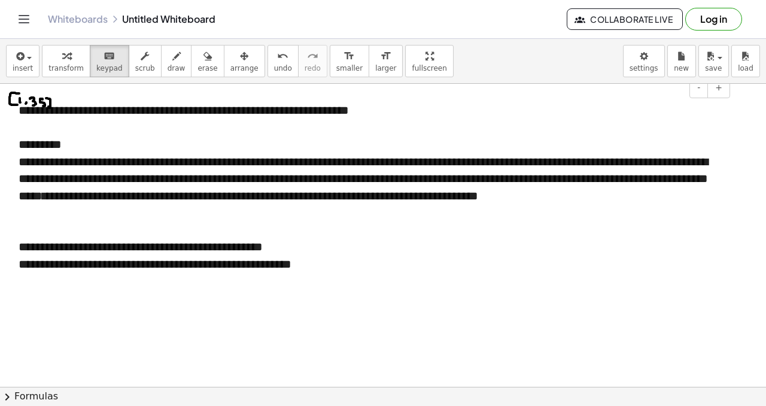
click at [248, 265] on span "**********" at bounding box center [155, 264] width 273 height 12
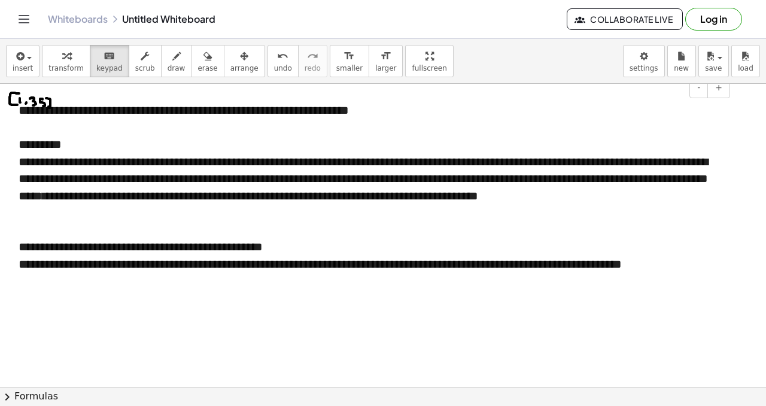
click at [65, 270] on span "**********" at bounding box center [320, 264] width 603 height 12
click at [502, 267] on span "**********" at bounding box center [335, 264] width 632 height 12
click at [68, 270] on span "**********" at bounding box center [337, 264] width 636 height 12
click at [97, 273] on div "**********" at bounding box center [370, 263] width 702 height 17
click at [20, 270] on span "**********" at bounding box center [337, 264] width 636 height 12
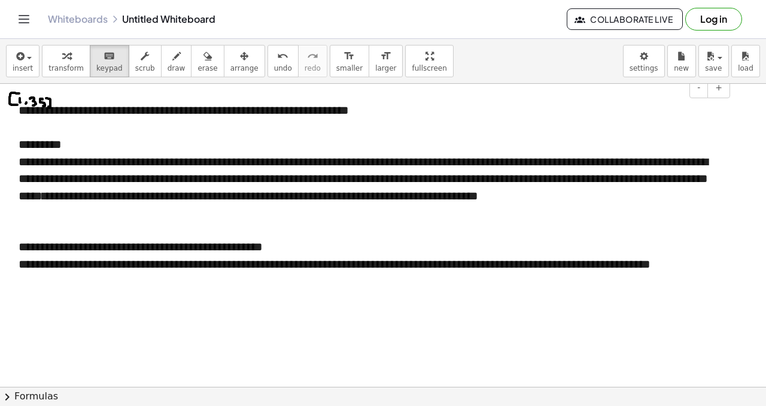
click at [68, 270] on span "**********" at bounding box center [335, 264] width 632 height 12
click at [654, 263] on span "**********" at bounding box center [337, 264] width 636 height 12
click at [162, 285] on div "**********" at bounding box center [370, 280] width 702 height 17
click at [109, 284] on span "**********" at bounding box center [64, 281] width 91 height 12
click at [172, 51] on icon "button" at bounding box center [176, 56] width 8 height 14
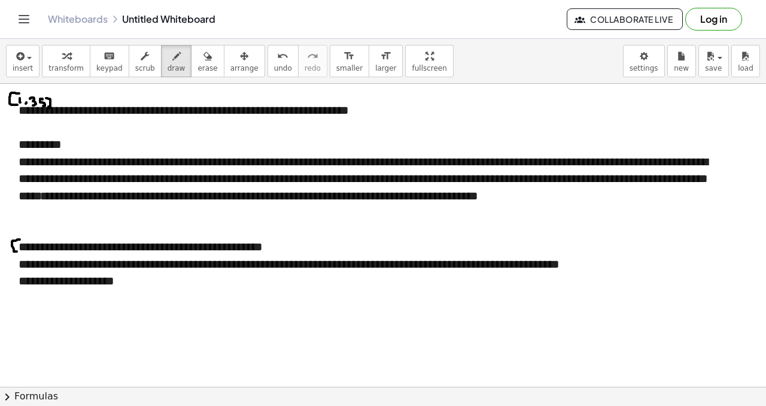
drag, startPoint x: 17, startPoint y: 240, endPoint x: 19, endPoint y: 248, distance: 8.1
click at [20, 249] on div at bounding box center [383, 386] width 766 height 605
click at [23, 247] on div at bounding box center [383, 386] width 766 height 605
click at [28, 248] on div at bounding box center [383, 386] width 766 height 605
drag, startPoint x: 30, startPoint y: 239, endPoint x: 32, endPoint y: 248, distance: 8.7
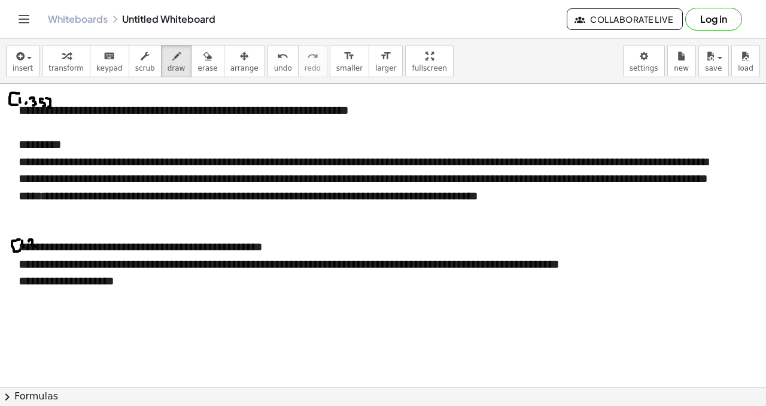
click at [32, 249] on div at bounding box center [383, 386] width 766 height 605
click at [39, 247] on div at bounding box center [383, 386] width 766 height 605
drag, startPoint x: 40, startPoint y: 245, endPoint x: 39, endPoint y: 237, distance: 7.2
click at [41, 243] on div at bounding box center [383, 386] width 766 height 605
drag, startPoint x: 42, startPoint y: 238, endPoint x: 41, endPoint y: 251, distance: 12.6
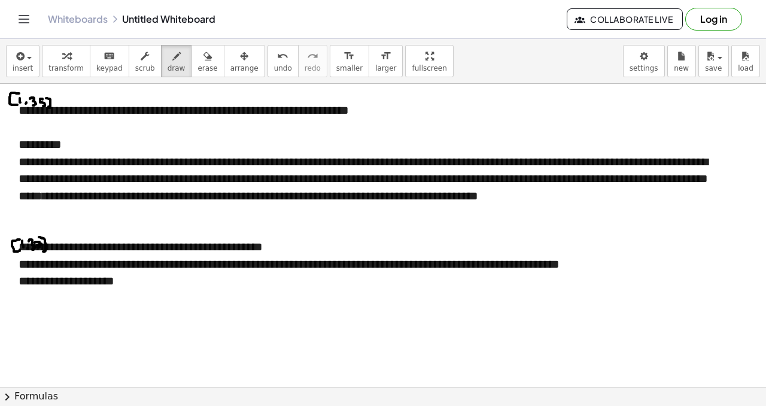
click at [41, 251] on div at bounding box center [383, 386] width 766 height 605
click at [105, 58] on icon "keyboard" at bounding box center [108, 56] width 11 height 14
click at [43, 304] on div at bounding box center [370, 297] width 702 height 17
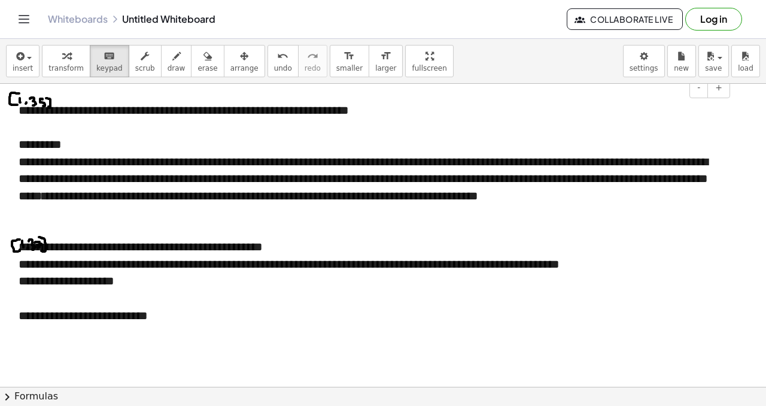
click at [148, 318] on span "**********" at bounding box center [83, 315] width 129 height 12
click at [209, 315] on div "**********" at bounding box center [370, 315] width 702 height 17
drag, startPoint x: 59, startPoint y: 313, endPoint x: 113, endPoint y: 322, distance: 55.2
click at [113, 322] on div "**********" at bounding box center [370, 315] width 702 height 17
click at [216, 318] on span "**********" at bounding box center [136, 315] width 234 height 12
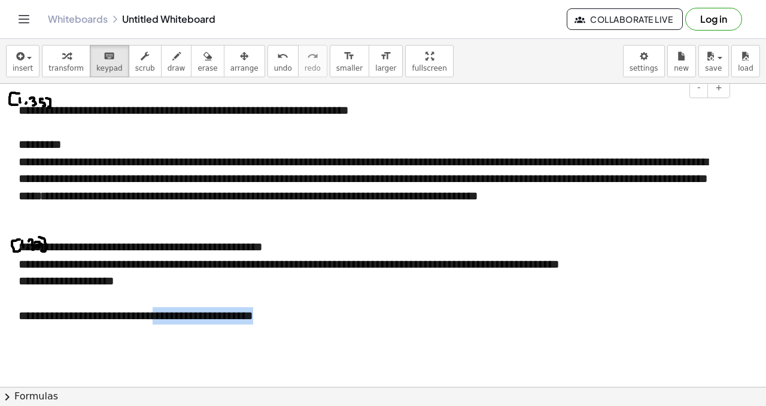
drag, startPoint x: 205, startPoint y: 316, endPoint x: 342, endPoint y: 324, distance: 137.2
click at [342, 324] on div "**********" at bounding box center [370, 221] width 726 height 263
click at [342, 324] on div at bounding box center [370, 332] width 702 height 17
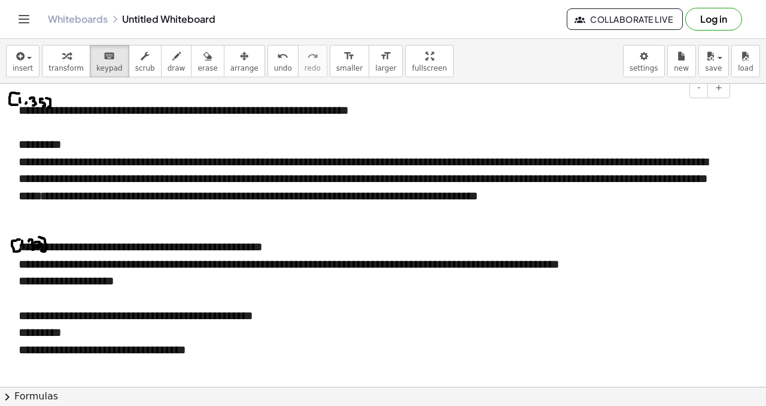
click at [101, 350] on span "**********" at bounding box center [102, 349] width 167 height 12
click at [342, 310] on div "**********" at bounding box center [370, 315] width 702 height 17
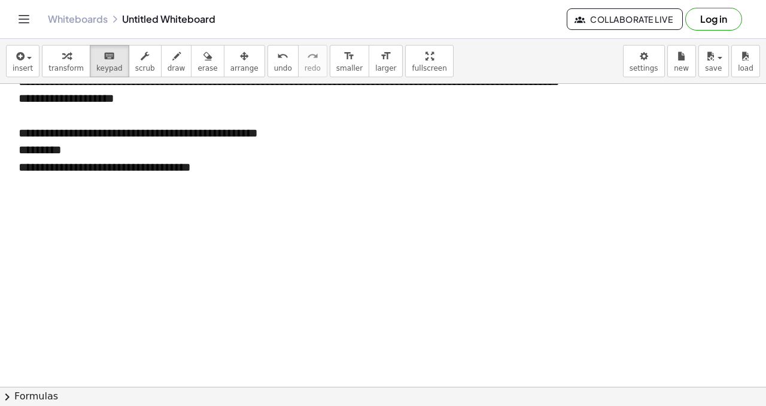
scroll to position [189, 0]
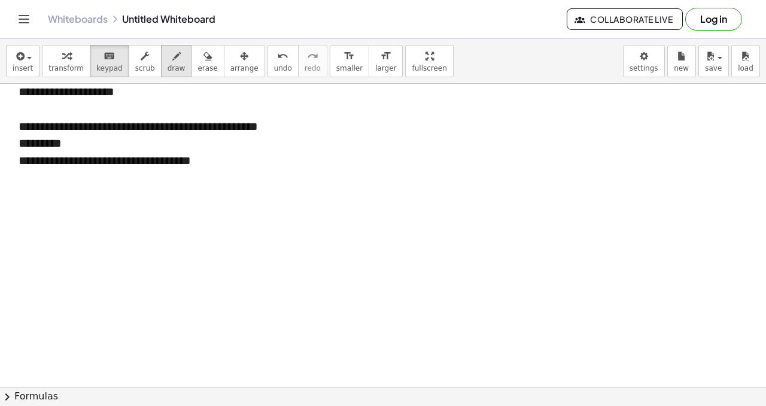
click at [167, 71] on span "draw" at bounding box center [176, 68] width 18 height 8
click at [29, 191] on div at bounding box center [383, 197] width 766 height 605
drag, startPoint x: 23, startPoint y: 188, endPoint x: 28, endPoint y: 181, distance: 9.1
click at [28, 183] on div at bounding box center [383, 197] width 766 height 605
drag, startPoint x: 33, startPoint y: 173, endPoint x: 35, endPoint y: 182, distance: 9.1
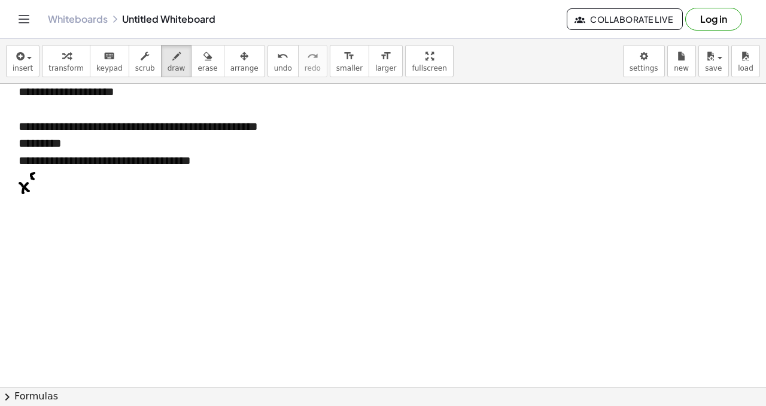
click at [35, 182] on div at bounding box center [383, 197] width 766 height 605
drag, startPoint x: 41, startPoint y: 178, endPoint x: 42, endPoint y: 184, distance: 6.7
click at [42, 184] on div at bounding box center [383, 197] width 766 height 605
drag, startPoint x: 40, startPoint y: 183, endPoint x: 46, endPoint y: 179, distance: 7.0
click at [47, 181] on div at bounding box center [383, 197] width 766 height 605
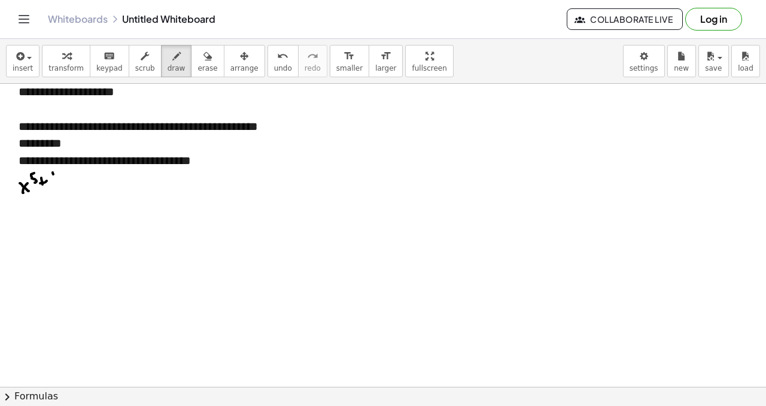
drag, startPoint x: 53, startPoint y: 172, endPoint x: 59, endPoint y: 179, distance: 9.3
click at [56, 188] on div at bounding box center [383, 197] width 766 height 605
click at [61, 176] on div at bounding box center [383, 197] width 766 height 605
click at [71, 185] on div at bounding box center [383, 197] width 766 height 605
drag, startPoint x: 67, startPoint y: 187, endPoint x: 73, endPoint y: 177, distance: 11.3
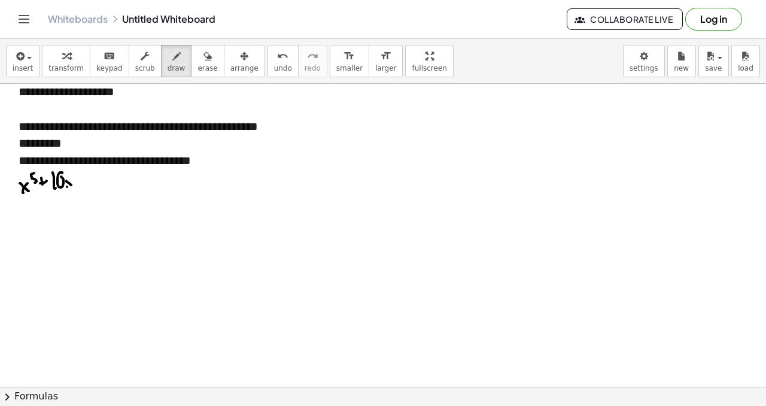
click at [73, 177] on div at bounding box center [383, 197] width 766 height 605
drag, startPoint x: 77, startPoint y: 173, endPoint x: 80, endPoint y: 180, distance: 7.6
click at [78, 181] on div at bounding box center [383, 197] width 766 height 605
drag, startPoint x: 83, startPoint y: 183, endPoint x: 74, endPoint y: 176, distance: 11.6
click at [89, 182] on div at bounding box center [383, 197] width 766 height 605
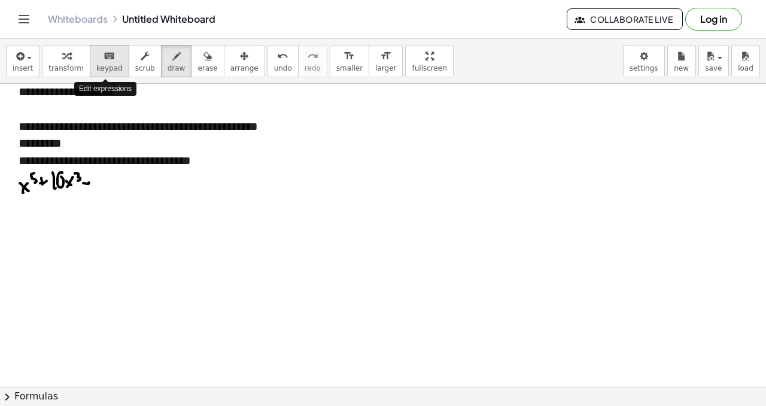
click at [114, 68] on span "keypad" at bounding box center [109, 68] width 26 height 8
click at [258, 123] on span "**********" at bounding box center [138, 126] width 239 height 12
click at [167, 60] on div "button" at bounding box center [176, 55] width 18 height 14
drag, startPoint x: 99, startPoint y: 173, endPoint x: 105, endPoint y: 181, distance: 9.8
click at [103, 185] on div at bounding box center [383, 197] width 766 height 605
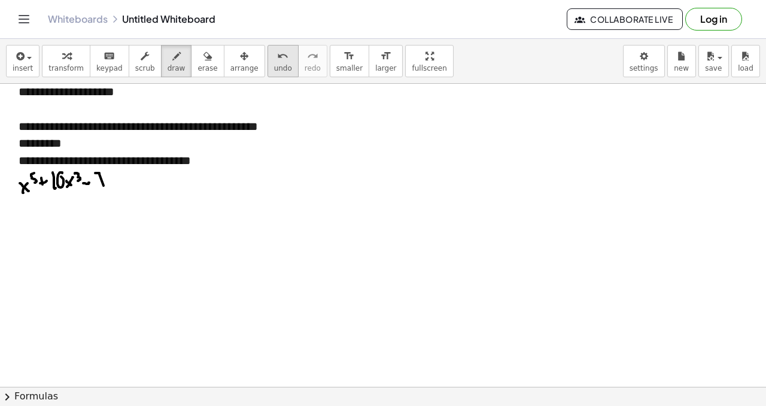
click at [272, 62] on button "undo undo" at bounding box center [282, 61] width 31 height 32
drag, startPoint x: 93, startPoint y: 175, endPoint x: 100, endPoint y: 189, distance: 15.2
click at [100, 190] on div at bounding box center [383, 197] width 766 height 605
drag, startPoint x: 102, startPoint y: 184, endPoint x: 102, endPoint y: 192, distance: 8.4
click at [109, 189] on div at bounding box center [383, 197] width 766 height 605
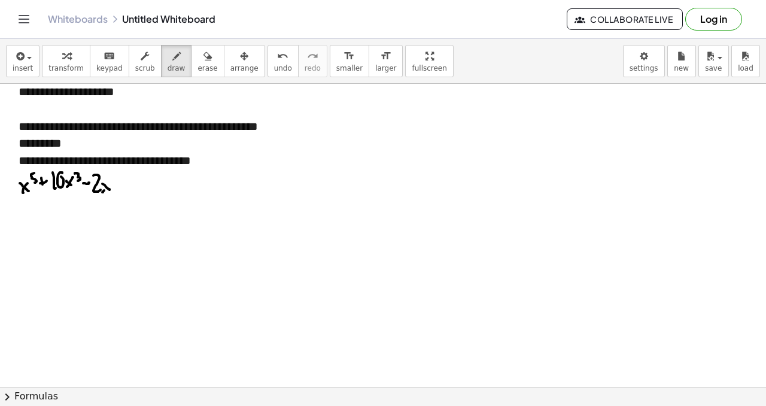
drag, startPoint x: 102, startPoint y: 192, endPoint x: 112, endPoint y: 183, distance: 13.1
click at [112, 183] on div at bounding box center [383, 197] width 766 height 605
drag, startPoint x: 114, startPoint y: 176, endPoint x: 120, endPoint y: 184, distance: 9.3
click at [118, 184] on div at bounding box center [383, 197] width 766 height 605
drag, startPoint x: 106, startPoint y: 57, endPoint x: 100, endPoint y: 60, distance: 7.2
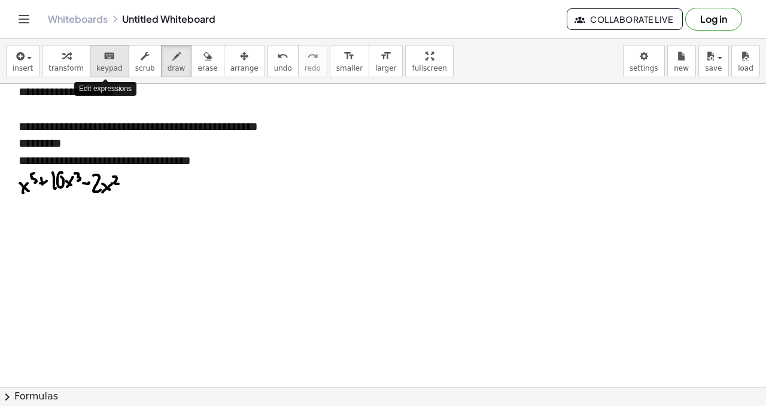
click at [105, 57] on icon "keyboard" at bounding box center [108, 56] width 11 height 14
click at [258, 126] on span "**********" at bounding box center [138, 126] width 239 height 12
click at [175, 70] on span "draw" at bounding box center [176, 68] width 18 height 8
click at [126, 188] on div at bounding box center [383, 197] width 766 height 605
drag, startPoint x: 124, startPoint y: 187, endPoint x: 130, endPoint y: 182, distance: 8.1
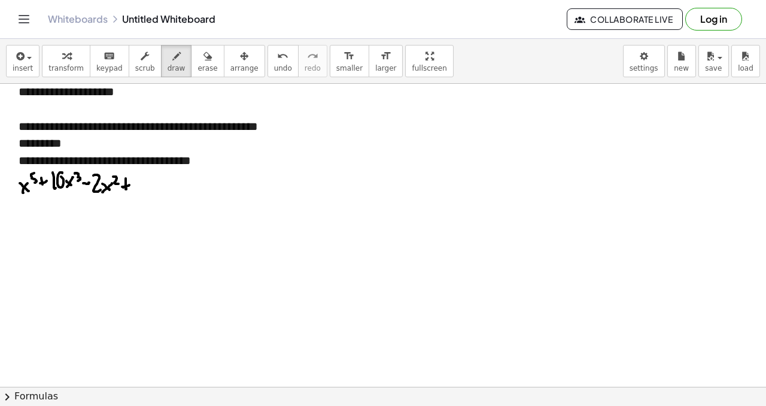
click at [130, 184] on div at bounding box center [383, 197] width 766 height 605
drag, startPoint x: 135, startPoint y: 180, endPoint x: 138, endPoint y: 189, distance: 9.5
click at [137, 191] on div at bounding box center [383, 197] width 766 height 605
drag, startPoint x: 144, startPoint y: 178, endPoint x: 152, endPoint y: 184, distance: 9.5
click at [144, 188] on div at bounding box center [383, 197] width 766 height 605
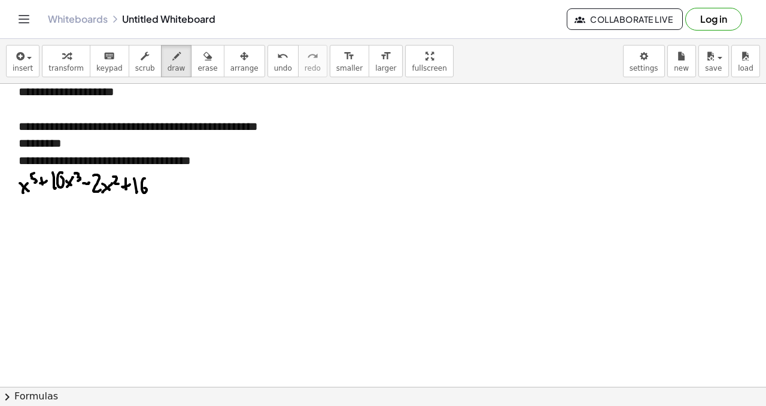
click at [153, 184] on div at bounding box center [383, 197] width 766 height 605
drag, startPoint x: 156, startPoint y: 181, endPoint x: 156, endPoint y: 188, distance: 7.2
click at [156, 189] on div at bounding box center [383, 197] width 766 height 605
drag, startPoint x: 153, startPoint y: 184, endPoint x: 163, endPoint y: 183, distance: 10.2
click at [163, 184] on div at bounding box center [383, 197] width 766 height 605
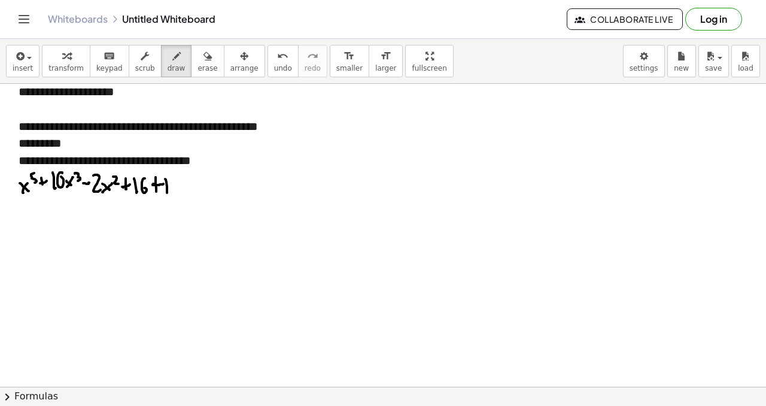
drag, startPoint x: 166, startPoint y: 179, endPoint x: 168, endPoint y: 192, distance: 12.8
click at [168, 194] on div at bounding box center [383, 197] width 766 height 605
click at [176, 182] on div at bounding box center [383, 197] width 766 height 605
drag, startPoint x: 187, startPoint y: 185, endPoint x: 179, endPoint y: 193, distance: 11.0
click at [189, 185] on div at bounding box center [383, 197] width 766 height 605
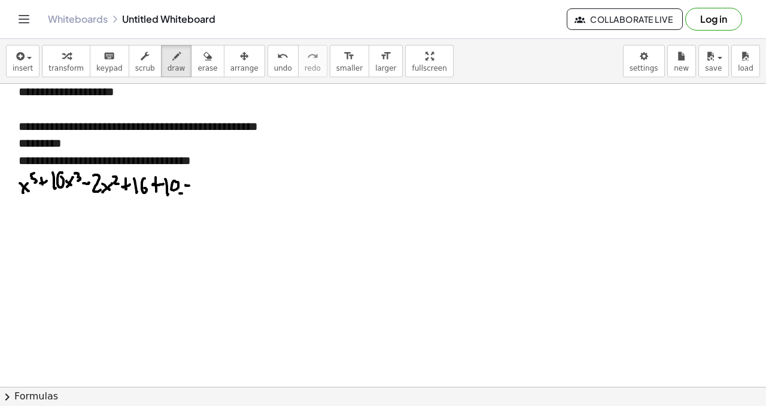
drag, startPoint x: 179, startPoint y: 193, endPoint x: 188, endPoint y: 191, distance: 8.6
click at [188, 191] on div at bounding box center [383, 197] width 766 height 605
drag, startPoint x: 20, startPoint y: 197, endPoint x: 31, endPoint y: 187, distance: 15.7
click at [34, 188] on div at bounding box center [383, 197] width 766 height 605
drag, startPoint x: 53, startPoint y: 191, endPoint x: 74, endPoint y: 190, distance: 21.0
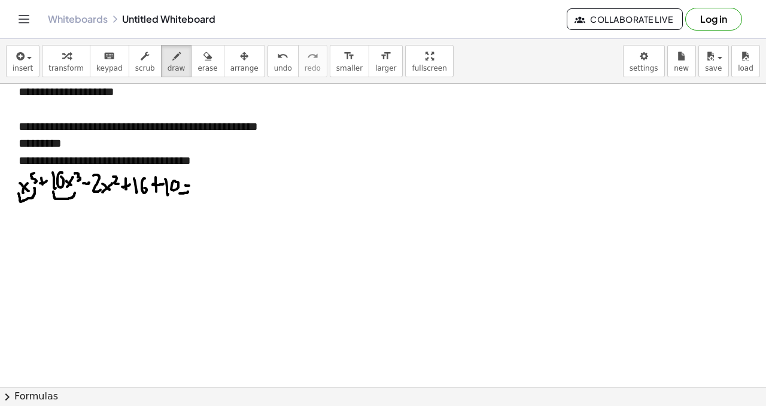
click at [75, 190] on div at bounding box center [383, 197] width 766 height 605
click at [267, 72] on button "undo undo" at bounding box center [282, 61] width 31 height 32
click at [274, 68] on span "undo" at bounding box center [283, 68] width 18 height 8
drag, startPoint x: 196, startPoint y: 184, endPoint x: 196, endPoint y: 193, distance: 9.0
click at [202, 192] on div at bounding box center [383, 197] width 766 height 605
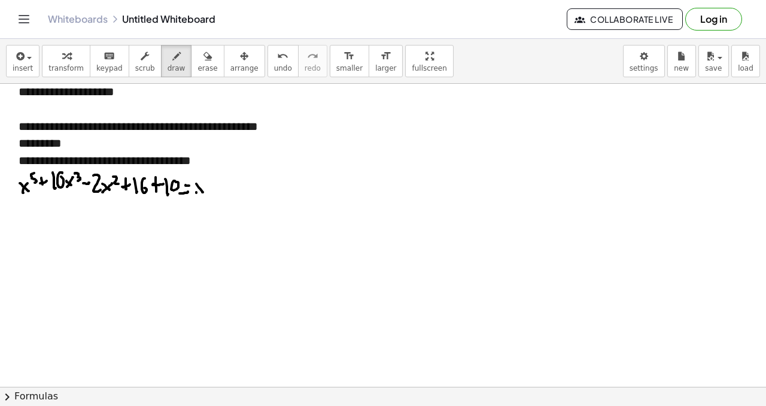
drag, startPoint x: 196, startPoint y: 193, endPoint x: 202, endPoint y: 184, distance: 10.8
click at [201, 185] on div at bounding box center [383, 197] width 766 height 605
drag, startPoint x: 205, startPoint y: 177, endPoint x: 214, endPoint y: 179, distance: 9.1
click at [211, 184] on div at bounding box center [383, 197] width 766 height 605
drag, startPoint x: 215, startPoint y: 176, endPoint x: 220, endPoint y: 189, distance: 13.4
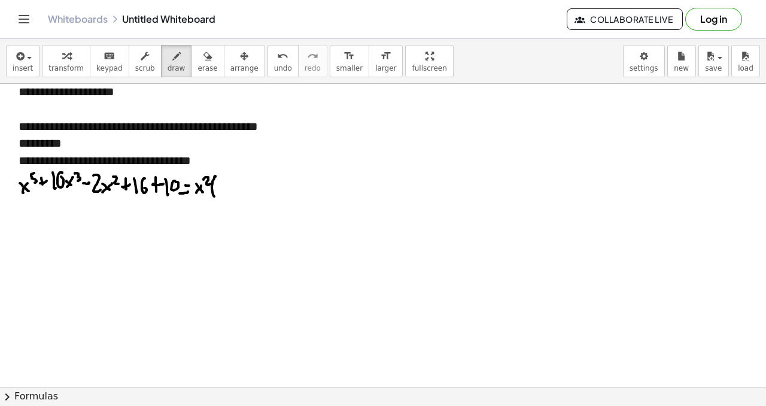
click at [218, 197] on div at bounding box center [383, 197] width 766 height 605
drag, startPoint x: 220, startPoint y: 184, endPoint x: 222, endPoint y: 190, distance: 6.7
click at [224, 190] on div at bounding box center [383, 197] width 766 height 605
drag, startPoint x: 218, startPoint y: 191, endPoint x: 221, endPoint y: 185, distance: 6.5
click at [223, 185] on div at bounding box center [383, 197] width 766 height 605
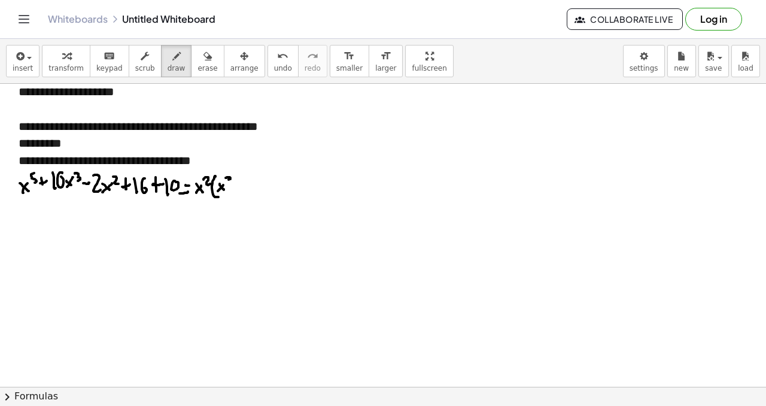
click at [228, 181] on div at bounding box center [383, 197] width 766 height 605
click at [237, 187] on div at bounding box center [383, 197] width 766 height 605
drag, startPoint x: 234, startPoint y: 185, endPoint x: 240, endPoint y: 182, distance: 6.4
click at [239, 184] on div at bounding box center [383, 197] width 766 height 605
click at [243, 183] on div at bounding box center [383, 197] width 766 height 605
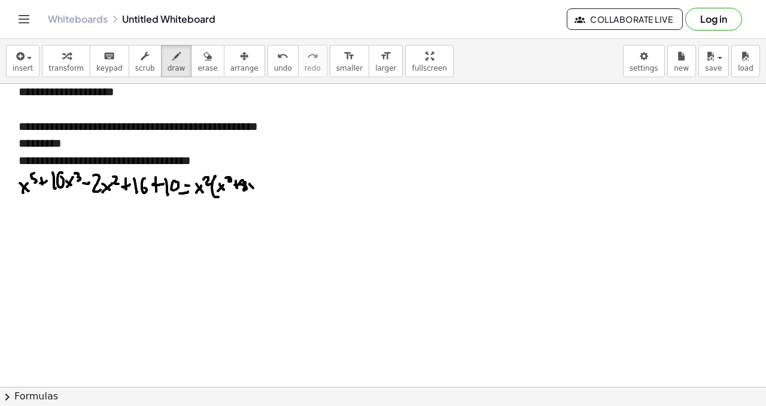
click at [253, 188] on div at bounding box center [383, 197] width 766 height 605
drag, startPoint x: 249, startPoint y: 188, endPoint x: 257, endPoint y: 184, distance: 8.6
click at [255, 184] on div at bounding box center [383, 197] width 766 height 605
drag, startPoint x: 261, startPoint y: 178, endPoint x: 261, endPoint y: 187, distance: 9.0
click at [262, 187] on div at bounding box center [383, 197] width 766 height 605
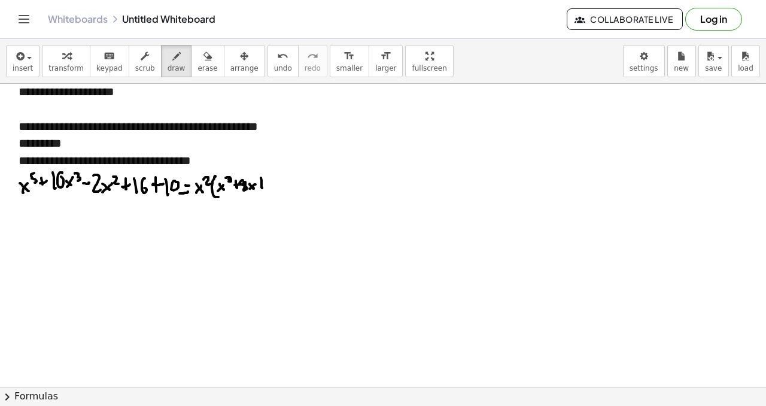
drag, startPoint x: 279, startPoint y: 70, endPoint x: 283, endPoint y: 109, distance: 39.6
click at [279, 71] on span "undo" at bounding box center [283, 68] width 18 height 8
click at [265, 185] on div at bounding box center [383, 197] width 766 height 605
drag, startPoint x: 272, startPoint y: 179, endPoint x: 274, endPoint y: 189, distance: 9.9
click at [275, 189] on div at bounding box center [383, 197] width 766 height 605
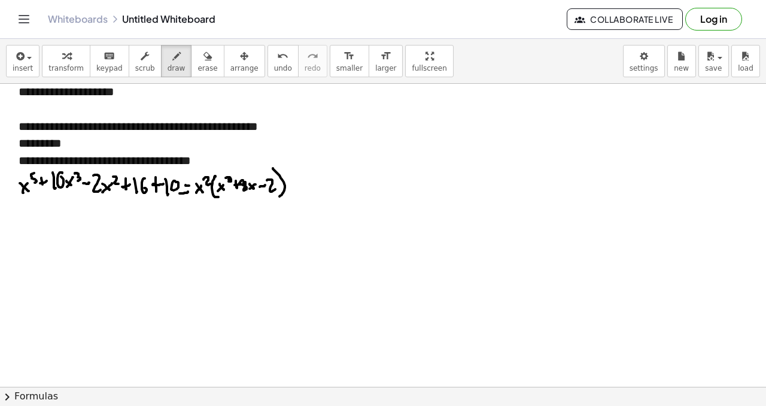
drag, startPoint x: 276, startPoint y: 172, endPoint x: 279, endPoint y: 195, distance: 23.5
click at [279, 196] on div at bounding box center [383, 197] width 766 height 605
click at [209, 197] on div at bounding box center [383, 197] width 766 height 605
drag, startPoint x: 221, startPoint y: 196, endPoint x: 231, endPoint y: 197, distance: 10.3
click at [232, 196] on div at bounding box center [383, 197] width 766 height 605
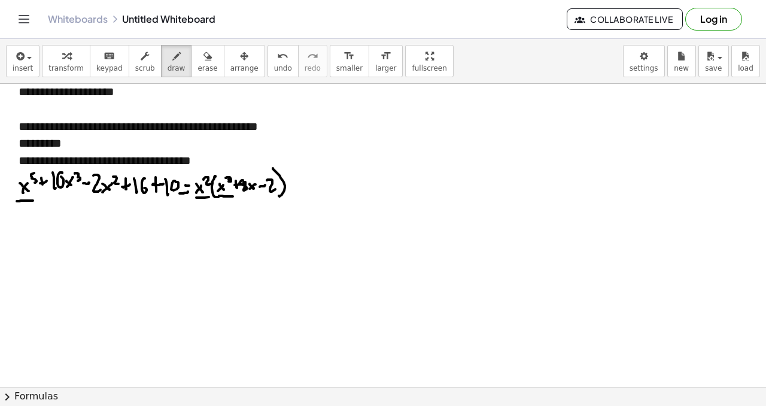
drag, startPoint x: 21, startPoint y: 200, endPoint x: 11, endPoint y: 201, distance: 10.2
click at [38, 200] on div at bounding box center [383, 197] width 766 height 605
drag, startPoint x: 200, startPoint y: 203, endPoint x: 208, endPoint y: 202, distance: 8.5
click at [208, 202] on div at bounding box center [383, 197] width 766 height 605
drag, startPoint x: 261, startPoint y: 200, endPoint x: 270, endPoint y: 199, distance: 9.1
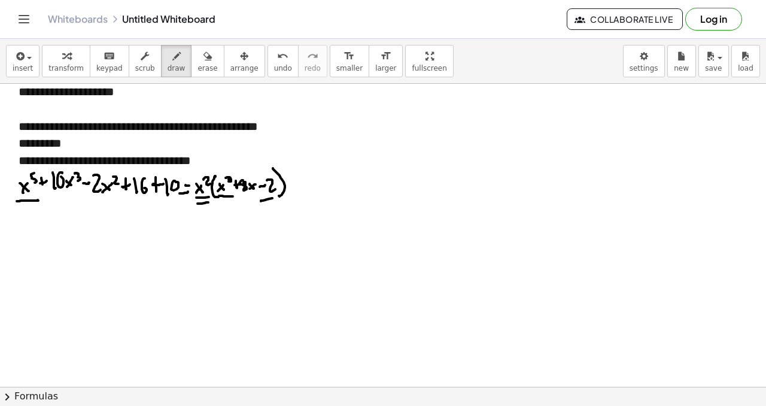
click at [274, 198] on div at bounding box center [383, 197] width 766 height 605
click at [109, 194] on div at bounding box center [383, 197] width 766 height 605
drag, startPoint x: 207, startPoint y: 211, endPoint x: 217, endPoint y: 207, distance: 10.2
click at [212, 209] on div at bounding box center [383, 197] width 766 height 605
drag, startPoint x: 240, startPoint y: 199, endPoint x: 249, endPoint y: 200, distance: 9.6
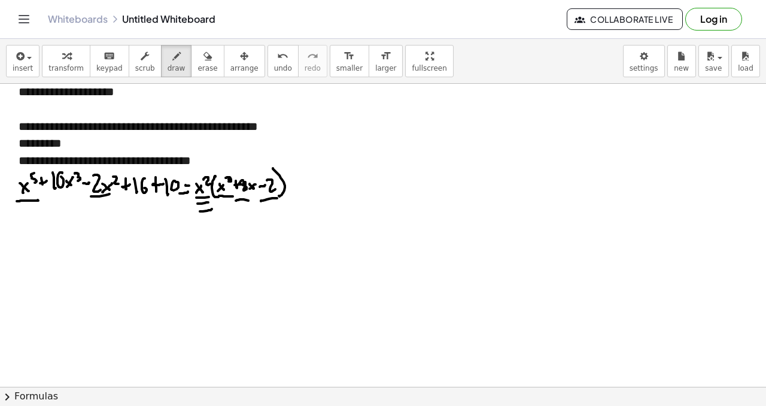
click at [252, 201] on div at bounding box center [383, 197] width 766 height 605
drag, startPoint x: 55, startPoint y: 198, endPoint x: 61, endPoint y: 197, distance: 6.0
click at [64, 199] on div at bounding box center [383, 197] width 766 height 605
drag, startPoint x: 287, startPoint y: 184, endPoint x: 294, endPoint y: 178, distance: 8.5
click at [294, 182] on div at bounding box center [383, 197] width 766 height 605
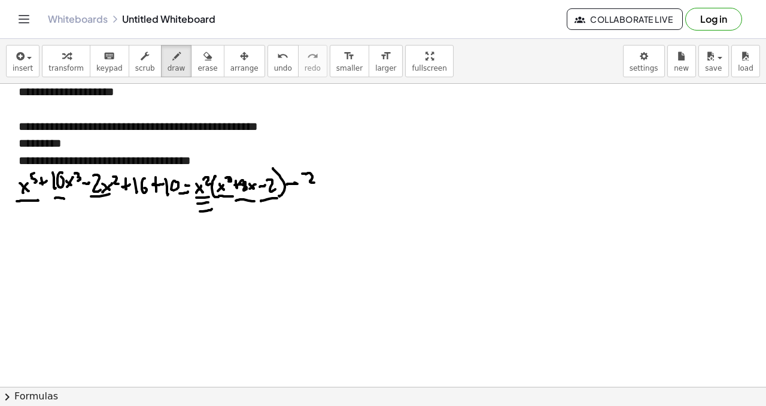
drag
click at [315, 182] on div at bounding box center [383, 197] width 766 height 605
click at [297, 188] on div at bounding box center [383, 197] width 766 height 605
click at [325, 181] on div at bounding box center [383, 197] width 766 height 605
drag, startPoint x: 320, startPoint y: 184, endPoint x: 325, endPoint y: 175, distance: 10.0
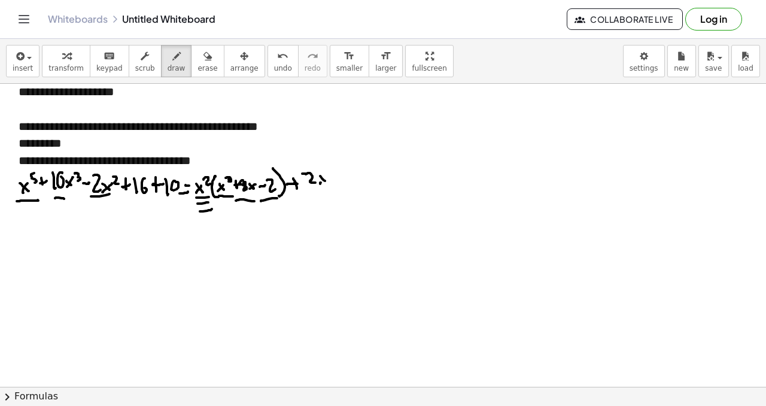
click at [325, 178] on div at bounding box center [383, 197] width 766 height 605
click at [330, 176] on div at bounding box center [383, 197] width 766 height 605
drag, startPoint x: 123, startPoint y: 192, endPoint x: 181, endPoint y: 194, distance: 58.1
click at [181, 194] on div at bounding box center [383, 197] width 766 height 605
drag, startPoint x: 202, startPoint y: 63, endPoint x: 196, endPoint y: 77, distance: 15.6
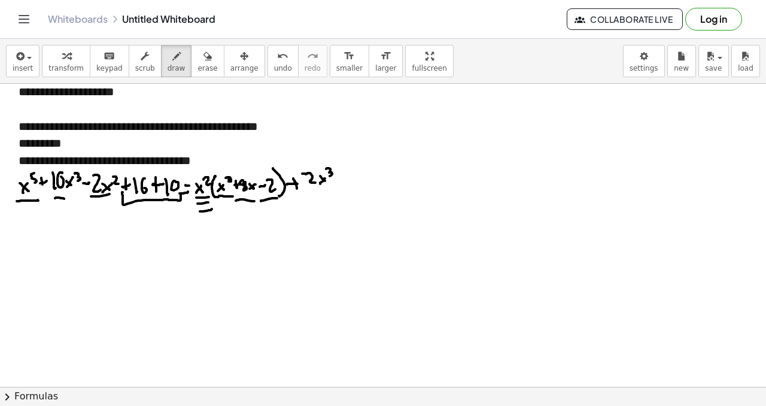
click at [202, 63] on button "erase" at bounding box center [207, 61] width 33 height 32
click at [270, 62] on button "undo undo" at bounding box center [282, 61] width 31 height 32
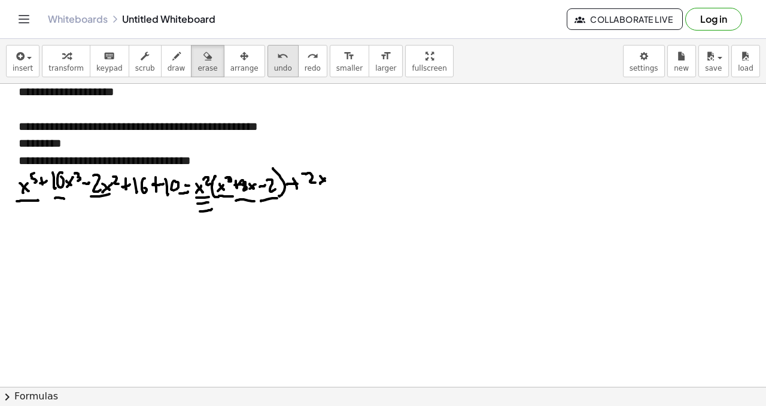
click at [277, 61] on icon "undo" at bounding box center [282, 56] width 11 height 14
click at [277, 59] on icon "undo" at bounding box center [282, 56] width 11 height 14
click at [277, 60] on icon "undo" at bounding box center [282, 56] width 11 height 14
click at [277, 59] on icon "undo" at bounding box center [282, 56] width 11 height 14
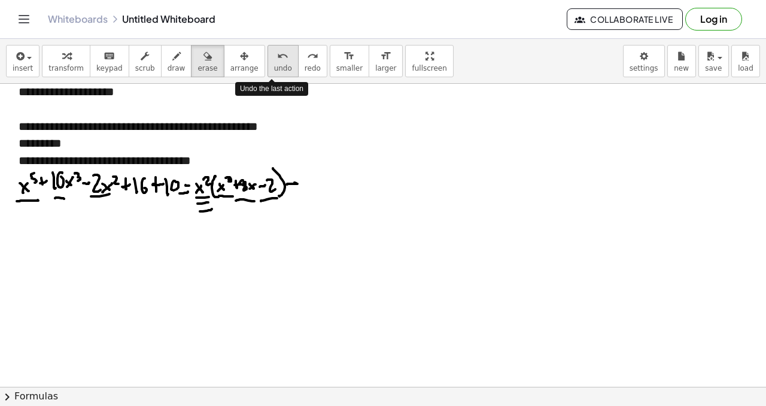
click at [277, 58] on icon "undo" at bounding box center [282, 56] width 11 height 14
click at [277, 59] on icon "undo" at bounding box center [282, 56] width 11 height 14
click at [277, 58] on icon "undo" at bounding box center [282, 56] width 11 height 14
click at [277, 57] on icon "undo" at bounding box center [282, 56] width 11 height 14
click at [277, 58] on icon "undo" at bounding box center [282, 56] width 11 height 14
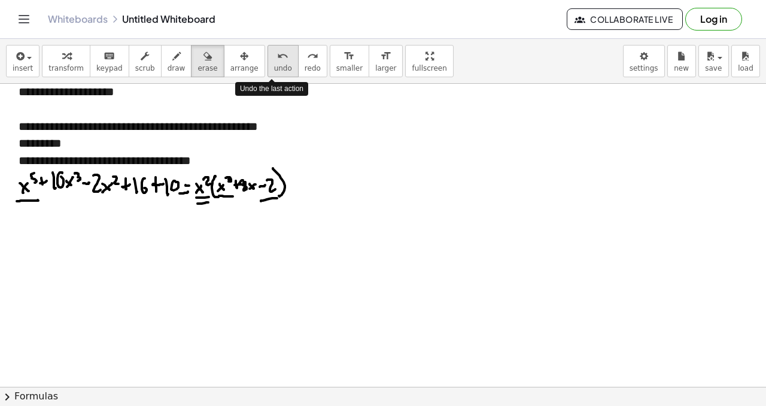
click at [277, 58] on icon "undo" at bounding box center [282, 56] width 11 height 14
click at [277, 57] on icon "undo" at bounding box center [282, 56] width 11 height 14
click at [277, 56] on icon "undo" at bounding box center [282, 56] width 11 height 14
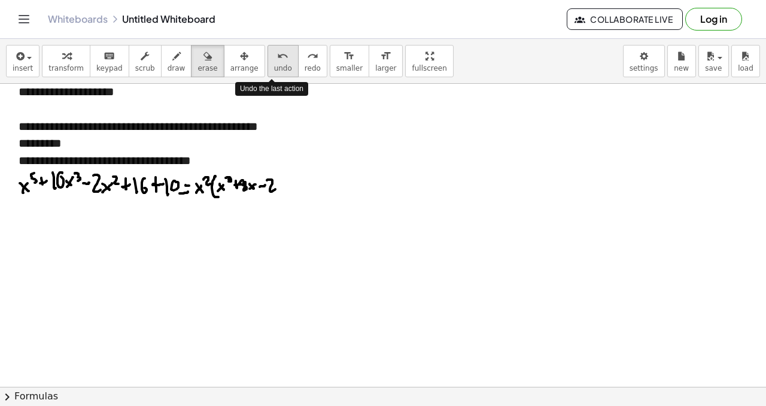
click at [278, 57] on div "undo" at bounding box center [283, 55] width 18 height 14
drag, startPoint x: 296, startPoint y: 55, endPoint x: 285, endPoint y: 56, distance: 11.4
click at [307, 54] on icon "redo" at bounding box center [312, 56] width 11 height 14
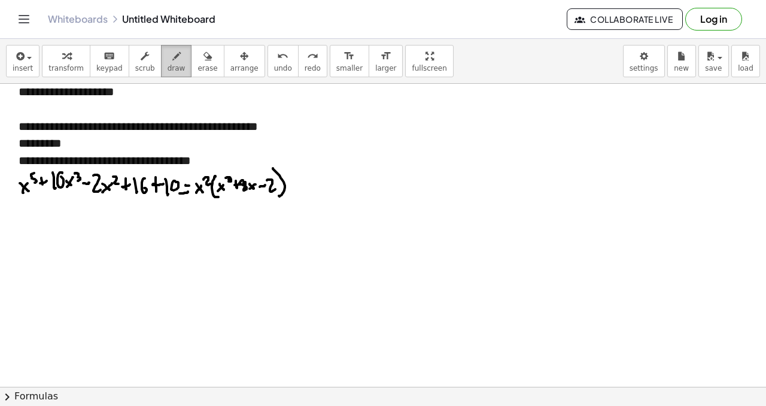
click at [172, 62] on icon "button" at bounding box center [176, 56] width 8 height 14
click at [292, 185] on div at bounding box center [383, 197] width 766 height 605
drag, startPoint x: 289, startPoint y: 184, endPoint x: 296, endPoint y: 181, distance: 7.0
click at [296, 181] on div at bounding box center [383, 197] width 766 height 605
drag, startPoint x: 298, startPoint y: 178, endPoint x: 306, endPoint y: 184, distance: 9.8
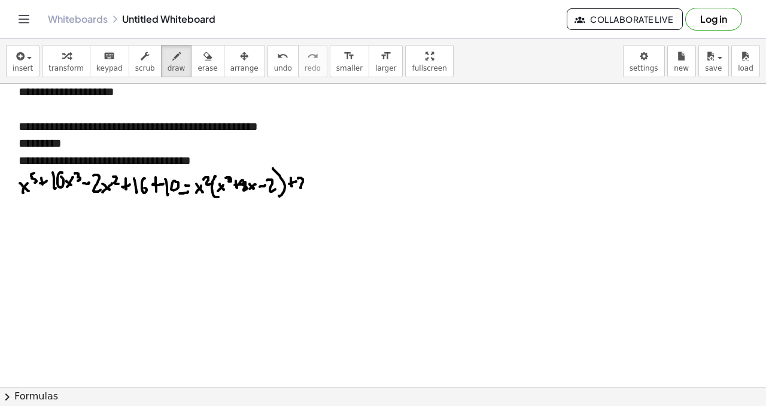
click at [306, 187] on div at bounding box center [383, 197] width 766 height 605
click at [310, 185] on div at bounding box center [383, 197] width 766 height 605
click at [313, 179] on div at bounding box center [383, 197] width 766 height 605
click at [318, 181] on div at bounding box center [383, 197] width 766 height 605
click at [327, 187] on div at bounding box center [383, 197] width 766 height 605
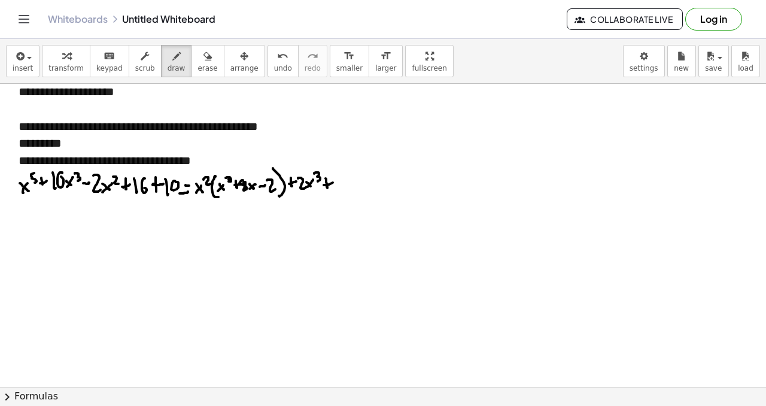
click at [333, 182] on div at bounding box center [383, 197] width 766 height 605
click at [337, 187] on div at bounding box center [383, 197] width 766 height 605
click at [342, 186] on div at bounding box center [383, 197] width 766 height 605
click at [351, 187] on div at bounding box center [383, 197] width 766 height 605
click at [354, 182] on div at bounding box center [383, 197] width 766 height 605
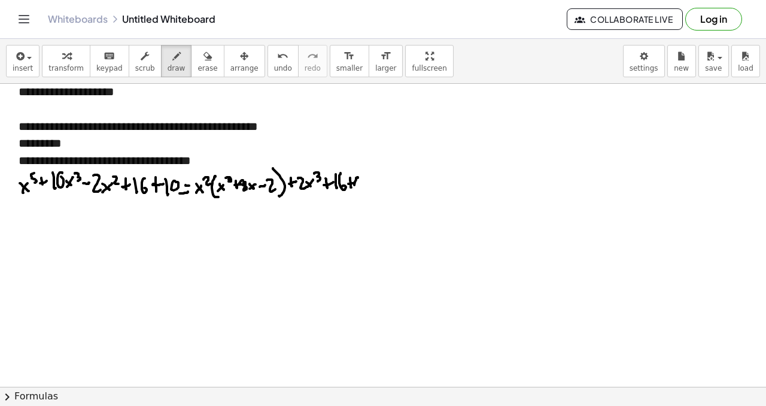
click at [356, 181] on div at bounding box center [383, 197] width 766 height 605
click at [279, 66] on span "undo" at bounding box center [283, 68] width 18 height 8
click at [359, 181] on div at bounding box center [383, 197] width 766 height 605
click at [367, 175] on div at bounding box center [383, 197] width 766 height 605
click at [381, 178] on div at bounding box center [383, 197] width 766 height 605
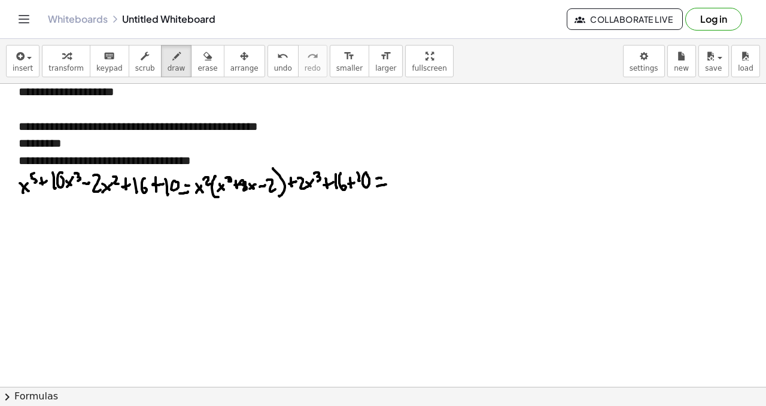
click at [386, 184] on div at bounding box center [383, 197] width 766 height 605
drag, startPoint x: 295, startPoint y: 193, endPoint x: 369, endPoint y: 190, distance: 73.6
click at [372, 190] on div at bounding box center [383, 197] width 766 height 605
drag, startPoint x: 211, startPoint y: 199, endPoint x: 281, endPoint y: 194, distance: 70.7
click at [282, 194] on div at bounding box center [383, 197] width 766 height 605
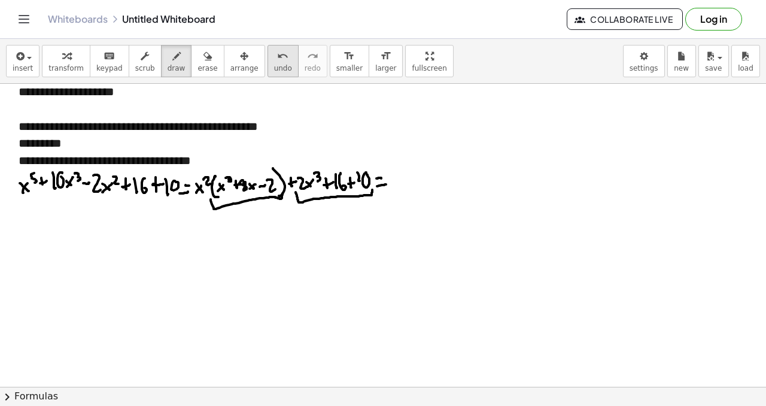
click at [274, 71] on span "undo" at bounding box center [283, 68] width 18 height 8
click at [274, 72] on span "undo" at bounding box center [283, 68] width 18 height 8
drag, startPoint x: 214, startPoint y: 202, endPoint x: 282, endPoint y: 198, distance: 68.9
click at [282, 199] on div at bounding box center [383, 197] width 766 height 605
drag, startPoint x: 252, startPoint y: 216, endPoint x: 258, endPoint y: 215, distance: 6.7
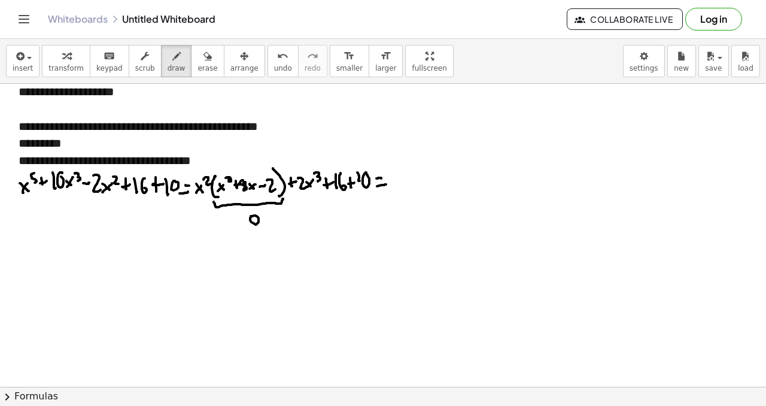
click at [253, 217] on div at bounding box center [383, 197] width 766 height 605
click at [278, 52] on div "undo" at bounding box center [283, 55] width 18 height 14
click at [279, 51] on div "undo" at bounding box center [283, 55] width 18 height 14
click at [397, 185] on div at bounding box center [383, 197] width 766 height 605
drag, startPoint x: 391, startPoint y: 184, endPoint x: 397, endPoint y: 176, distance: 10.3
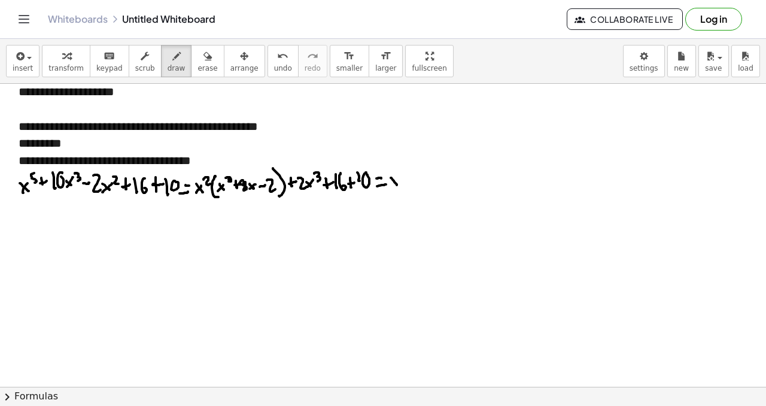
click at [397, 176] on div at bounding box center [383, 197] width 766 height 605
drag, startPoint x: 400, startPoint y: 166, endPoint x: 409, endPoint y: 173, distance: 12.0
click at [408, 175] on div at bounding box center [383, 197] width 766 height 605
drag, startPoint x: 413, startPoint y: 167, endPoint x: 421, endPoint y: 182, distance: 17.7
click at [417, 185] on div at bounding box center [383, 197] width 766 height 605
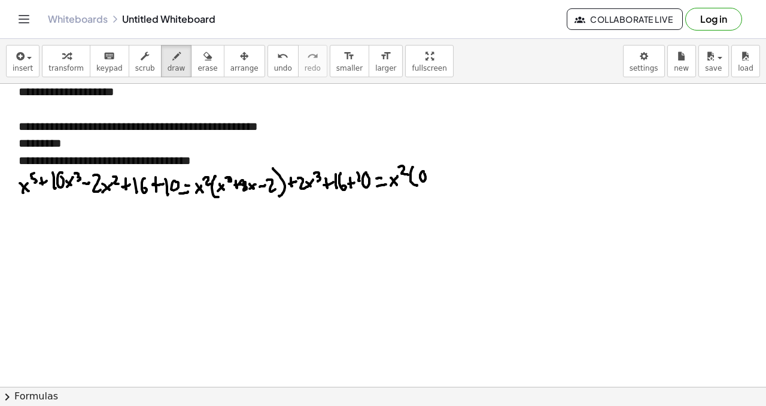
click at [424, 173] on div at bounding box center [383, 197] width 766 height 605
drag, startPoint x: 427, startPoint y: 168, endPoint x: 431, endPoint y: 178, distance: 10.8
click at [430, 181] on div at bounding box center [383, 197] width 766 height 605
drag, startPoint x: 441, startPoint y: 169, endPoint x: 440, endPoint y: 177, distance: 8.6
click at [440, 177] on div at bounding box center [383, 197] width 766 height 605
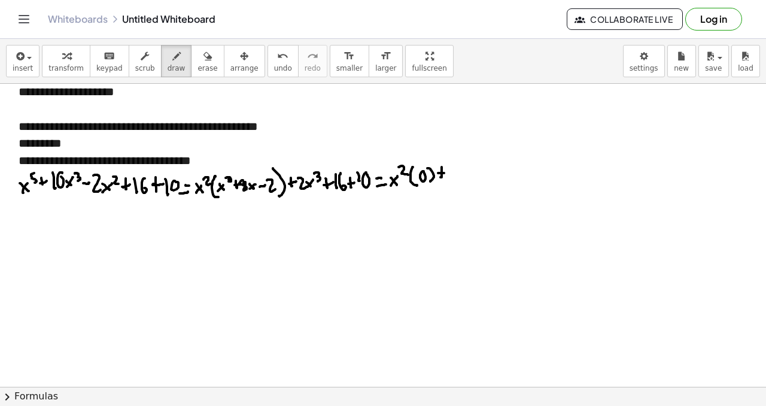
drag, startPoint x: 438, startPoint y: 173, endPoint x: 445, endPoint y: 172, distance: 6.6
click at [444, 173] on div at bounding box center [383, 197] width 766 height 605
drag, startPoint x: 449, startPoint y: 166, endPoint x: 458, endPoint y: 175, distance: 11.8
click at [459, 175] on div at bounding box center [383, 197] width 766 height 605
drag, startPoint x: 467, startPoint y: 161, endPoint x: 471, endPoint y: 178, distance: 16.7
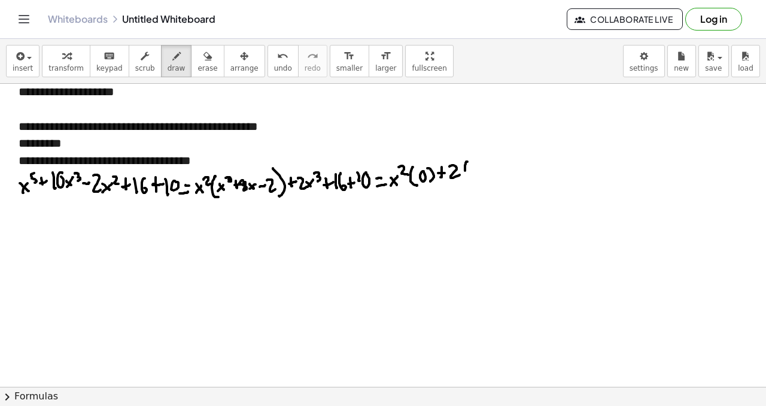
click at [471, 178] on div at bounding box center [383, 197] width 766 height 605
click at [478, 170] on div at bounding box center [383, 197] width 766 height 605
drag, startPoint x: 472, startPoint y: 172, endPoint x: 480, endPoint y: 161, distance: 13.6
click at [478, 166] on div at bounding box center [383, 197] width 766 height 605
drag, startPoint x: 481, startPoint y: 159, endPoint x: 484, endPoint y: 167, distance: 8.3
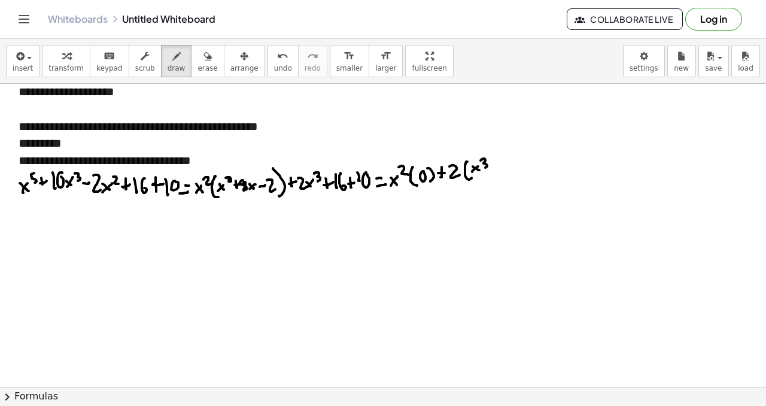
click at [484, 167] on div at bounding box center [383, 197] width 766 height 605
click at [492, 170] on div at bounding box center [383, 197] width 766 height 605
click at [493, 168] on div at bounding box center [383, 197] width 766 height 605
click at [502, 159] on div at bounding box center [383, 197] width 766 height 605
drag, startPoint x: 511, startPoint y: 157, endPoint x: 511, endPoint y: 165, distance: 7.8
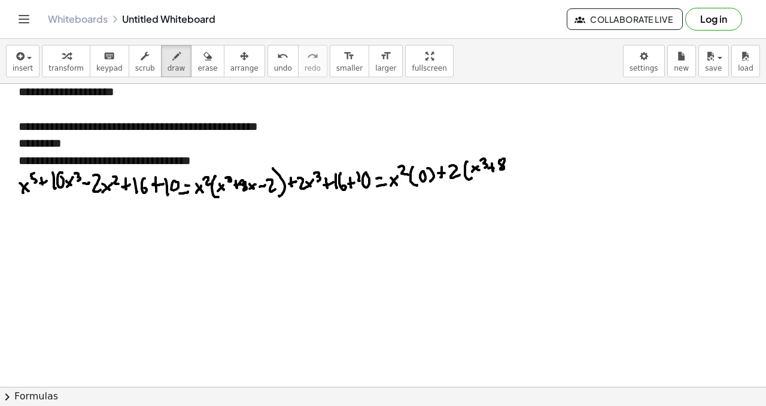
click at [511, 167] on div at bounding box center [383, 197] width 766 height 605
click at [514, 164] on div at bounding box center [383, 197] width 766 height 605
drag, startPoint x: 522, startPoint y: 160, endPoint x: 521, endPoint y: 167, distance: 7.9
click at [521, 169] on div at bounding box center [383, 197] width 766 height 605
drag, startPoint x: 524, startPoint y: 157, endPoint x: 529, endPoint y: 169, distance: 13.1
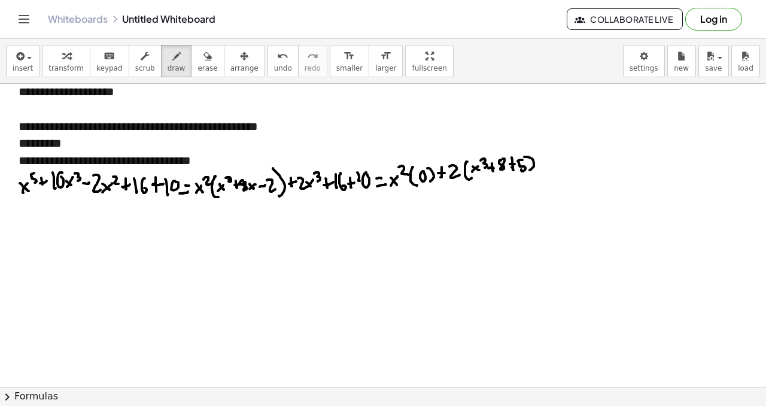
click at [529, 170] on div at bounding box center [383, 197] width 766 height 605
drag, startPoint x: 465, startPoint y: 180, endPoint x: 525, endPoint y: 174, distance: 60.1
click at [526, 173] on div at bounding box center [383, 197] width 766 height 605
click at [348, 184] on div at bounding box center [383, 197] width 766 height 605
drag, startPoint x: 344, startPoint y: 182, endPoint x: 348, endPoint y: 174, distance: 9.4
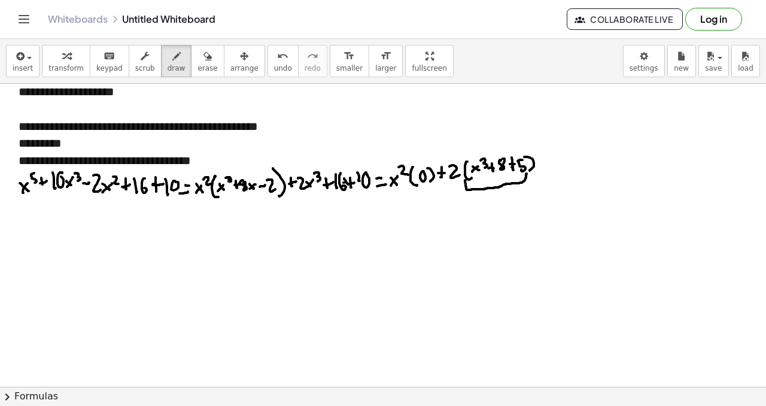
click at [348, 174] on div at bounding box center [383, 197] width 766 height 605
drag, startPoint x: 506, startPoint y: 164, endPoint x: 511, endPoint y: 172, distance: 8.6
click at [511, 172] on div at bounding box center [383, 197] width 766 height 605
drag, startPoint x: 508, startPoint y: 170, endPoint x: 513, endPoint y: 165, distance: 7.2
click at [512, 166] on div at bounding box center [383, 197] width 766 height 605
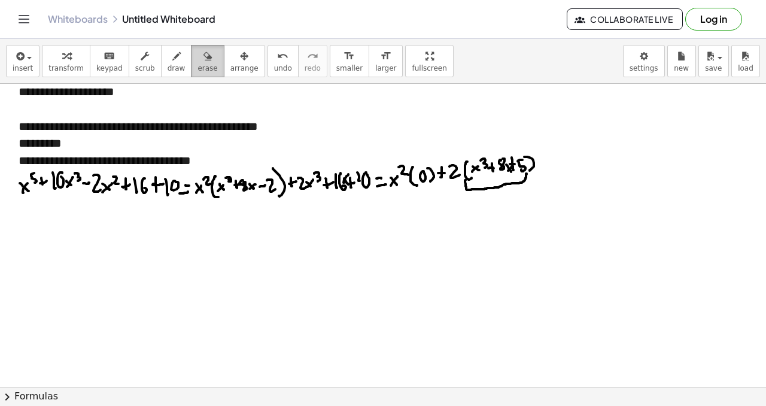
drag, startPoint x: 206, startPoint y: 72, endPoint x: 199, endPoint y: 65, distance: 10.6
click at [207, 72] on span "erase" at bounding box center [207, 68] width 20 height 8
click at [523, 167] on div at bounding box center [383, 197] width 766 height 605
click at [175, 62] on div "button" at bounding box center [176, 55] width 18 height 14
drag, startPoint x: 479, startPoint y: 159, endPoint x: 484, endPoint y: 168, distance: 10.5
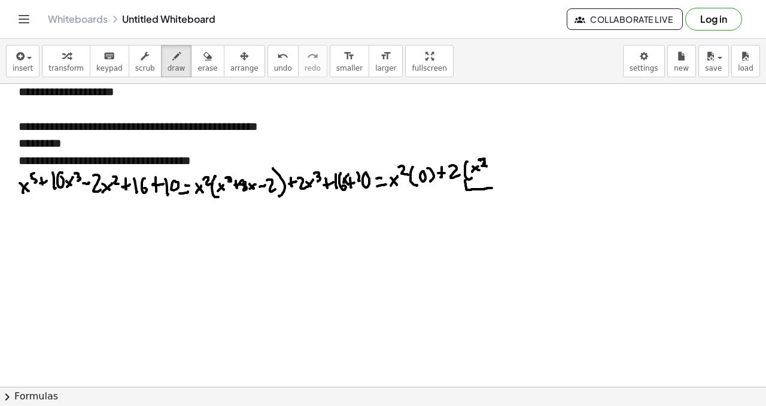
click at [483, 169] on div at bounding box center [383, 197] width 766 height 605
drag, startPoint x: 492, startPoint y: 160, endPoint x: 493, endPoint y: 167, distance: 6.7
click at [493, 167] on div at bounding box center [383, 197] width 766 height 605
click at [496, 163] on div at bounding box center [383, 197] width 766 height 605
click at [505, 159] on div at bounding box center [383, 197] width 766 height 605
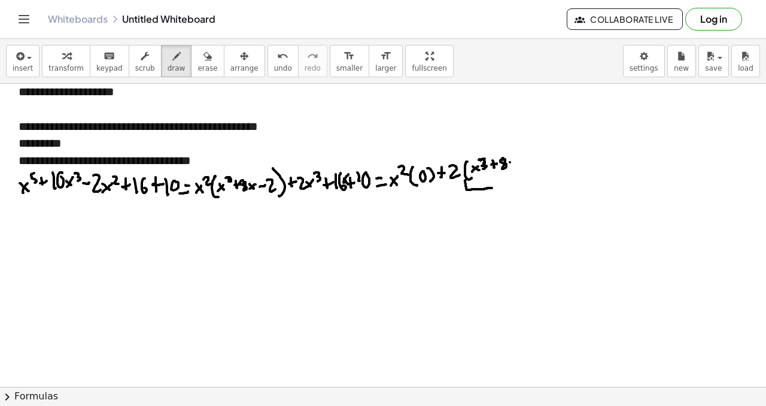
click at [514, 166] on div at bounding box center [383, 197] width 766 height 605
click at [516, 162] on div at bounding box center [383, 197] width 766 height 605
click at [528, 162] on div at bounding box center [383, 197] width 766 height 605
drag, startPoint x: 529, startPoint y: 159, endPoint x: 539, endPoint y: 166, distance: 12.0
click at [540, 166] on div at bounding box center [383, 197] width 766 height 605
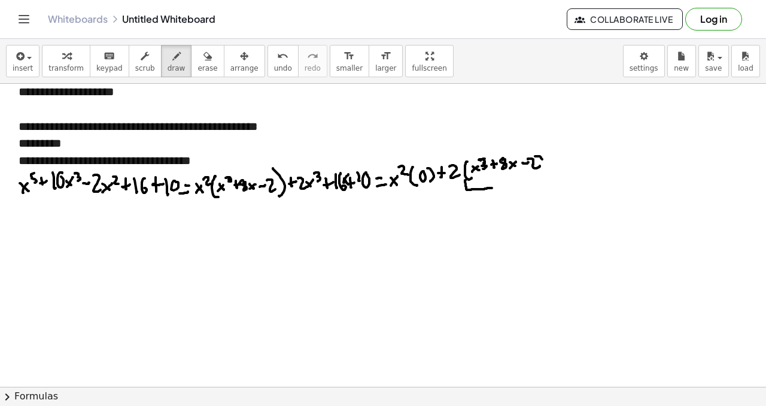
drag, startPoint x: 540, startPoint y: 156, endPoint x: 540, endPoint y: 169, distance: 12.6
click at [540, 169] on div at bounding box center [383, 197] width 766 height 605
drag, startPoint x: 450, startPoint y: 181, endPoint x: 475, endPoint y: 176, distance: 25.0
click at [461, 182] on div at bounding box center [383, 197] width 766 height 605
drag, startPoint x: 471, startPoint y: 177, endPoint x: 480, endPoint y: 176, distance: 8.5
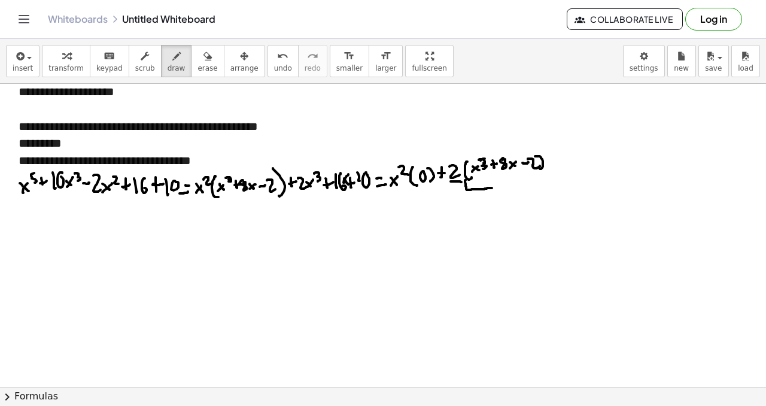
click at [481, 176] on div at bounding box center [383, 197] width 766 height 605
click at [200, 69] on span "erase" at bounding box center [207, 68] width 20 height 8
drag, startPoint x: 475, startPoint y: 198, endPoint x: 478, endPoint y: 203, distance: 6.2
click at [478, 202] on div at bounding box center [383, 197] width 766 height 605
click at [174, 68] on span "draw" at bounding box center [176, 68] width 18 height 8
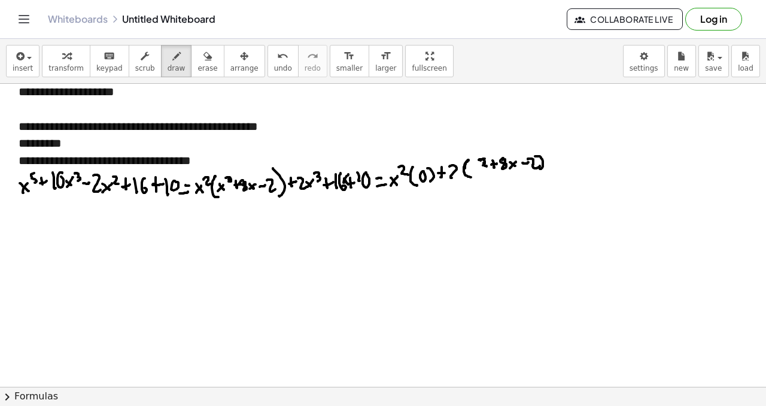
drag, startPoint x: 468, startPoint y: 160, endPoint x: 473, endPoint y: 172, distance: 12.7
click at [472, 176] on div at bounding box center [383, 197] width 766 height 605
click at [476, 170] on div at bounding box center [383, 197] width 766 height 605
drag, startPoint x: 471, startPoint y: 171, endPoint x: 476, endPoint y: 164, distance: 7.8
click at [476, 164] on div at bounding box center [383, 197] width 766 height 605
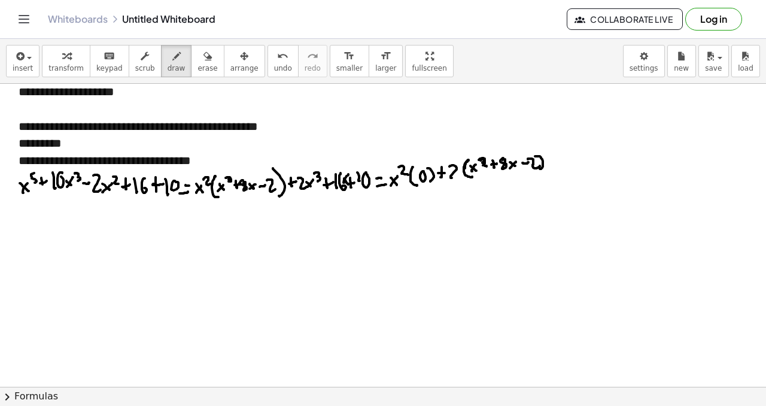
drag, startPoint x: 480, startPoint y: 159, endPoint x: 482, endPoint y: 168, distance: 9.9
click at [482, 168] on div at bounding box center [383, 197] width 766 height 605
drag, startPoint x: 450, startPoint y: 167, endPoint x: 459, endPoint y: 176, distance: 12.7
click at [459, 176] on div at bounding box center [383, 197] width 766 height 605
drag, startPoint x: 452, startPoint y: 182, endPoint x: 467, endPoint y: 181, distance: 15.6
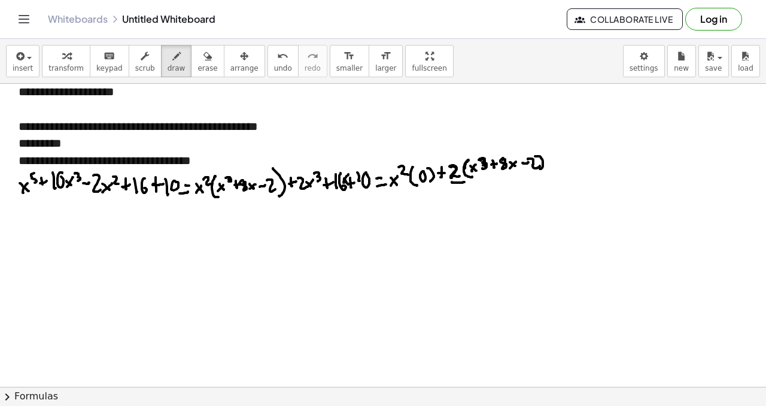
click at [465, 182] on div at bounding box center [383, 197] width 766 height 605
drag, startPoint x: 476, startPoint y: 181, endPoint x: 483, endPoint y: 173, distance: 9.7
click at [486, 179] on div at bounding box center [383, 197] width 766 height 605
drag, startPoint x: 300, startPoint y: 194, endPoint x: 313, endPoint y: 193, distance: 13.2
click at [315, 193] on div at bounding box center [383, 197] width 766 height 605
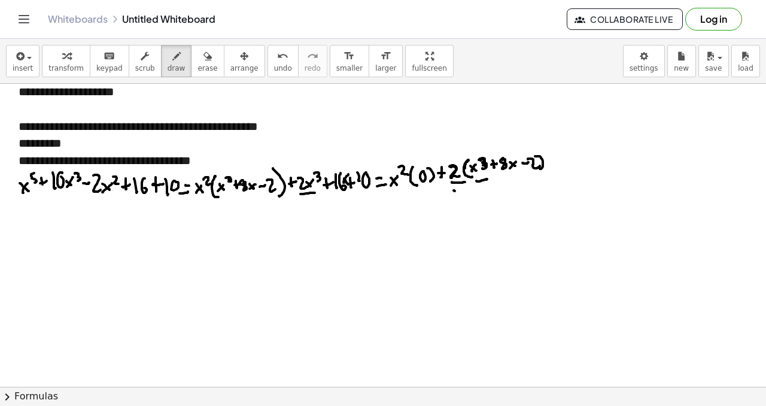
drag, startPoint x: 453, startPoint y: 190, endPoint x: 474, endPoint y: 188, distance: 20.5
click at [473, 188] on div at bounding box center [383, 197] width 766 height 605
drag, startPoint x: 502, startPoint y: 176, endPoint x: 474, endPoint y: 184, distance: 29.2
click at [516, 176] on div at bounding box center [383, 197] width 766 height 605
drag, startPoint x: 335, startPoint y: 193, endPoint x: 345, endPoint y: 193, distance: 9.6
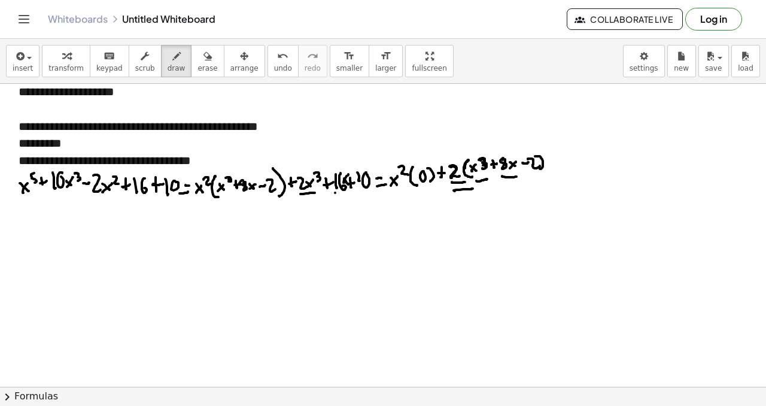
click at [346, 193] on div at bounding box center [383, 197] width 766 height 605
drag, startPoint x: 462, startPoint y: 206, endPoint x: 477, endPoint y: 204, distance: 15.1
click at [470, 205] on div at bounding box center [383, 197] width 766 height 605
drag, startPoint x: 527, startPoint y: 183, endPoint x: 540, endPoint y: 180, distance: 13.5
click at [540, 180] on div at bounding box center [383, 197] width 766 height 605
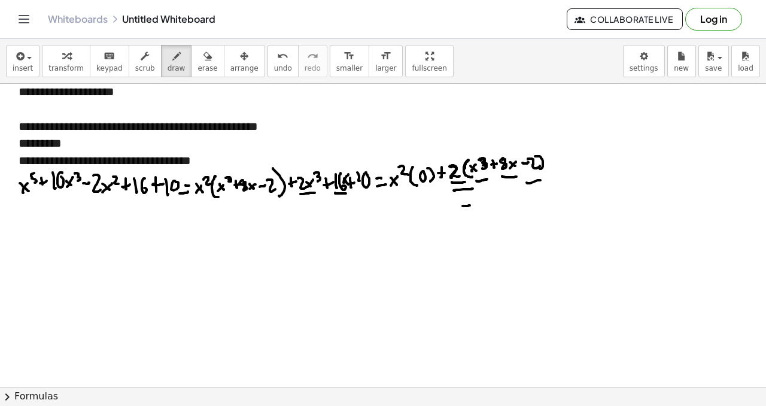
click at [514, 223] on div at bounding box center [383, 197] width 766 height 605
drag, startPoint x: 518, startPoint y: 225, endPoint x: 524, endPoint y: 214, distance: 12.3
click at [528, 220] on div at bounding box center [383, 197] width 766 height 605
drag, startPoint x: 528, startPoint y: 233, endPoint x: 526, endPoint y: 222, distance: 10.9
click at [528, 233] on div at bounding box center [383, 197] width 766 height 605
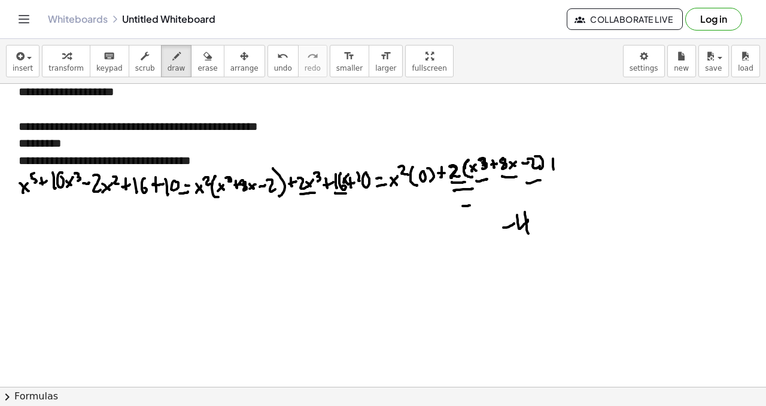
click at [554, 172] on div at bounding box center [383, 197] width 766 height 605
drag, startPoint x: 550, startPoint y: 168, endPoint x: 558, endPoint y: 164, distance: 8.6
click at [558, 166] on div at bounding box center [383, 197] width 766 height 605
drag, startPoint x: 562, startPoint y: 159, endPoint x: 572, endPoint y: 162, distance: 10.8
click at [564, 172] on div at bounding box center [383, 197] width 766 height 605
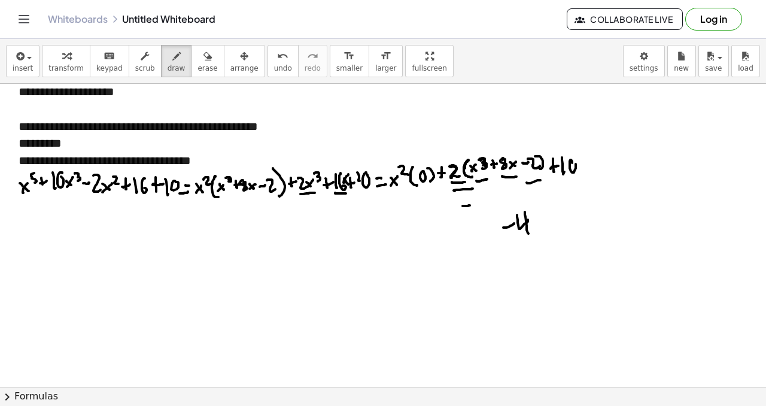
click at [572, 162] on div at bounding box center [383, 197] width 766 height 605
click at [584, 169] on div at bounding box center [383, 197] width 766 height 605
drag, startPoint x: 581, startPoint y: 164, endPoint x: 587, endPoint y: 163, distance: 6.2
click at [587, 163] on div at bounding box center [383, 197] width 766 height 605
drag, startPoint x: 590, startPoint y: 160, endPoint x: 596, endPoint y: 163, distance: 6.7
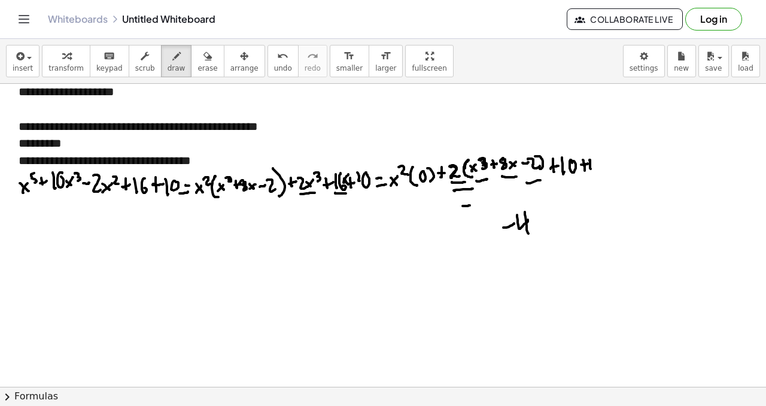
click at [596, 163] on div at bounding box center [383, 197] width 766 height 605
drag, startPoint x: 595, startPoint y: 160, endPoint x: 599, endPoint y: 172, distance: 11.9
click at [599, 172] on div at bounding box center [383, 197] width 766 height 605
click at [578, 172] on div at bounding box center [383, 197] width 766 height 605
click at [373, 194] on div at bounding box center [383, 197] width 766 height 605
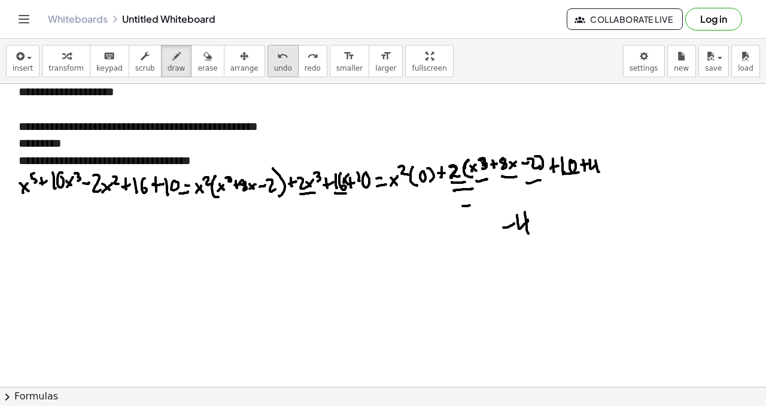
click at [269, 62] on button "undo undo" at bounding box center [282, 61] width 31 height 32
click at [270, 62] on button "undo undo" at bounding box center [282, 61] width 31 height 32
click at [274, 64] on span "undo" at bounding box center [283, 68] width 18 height 8
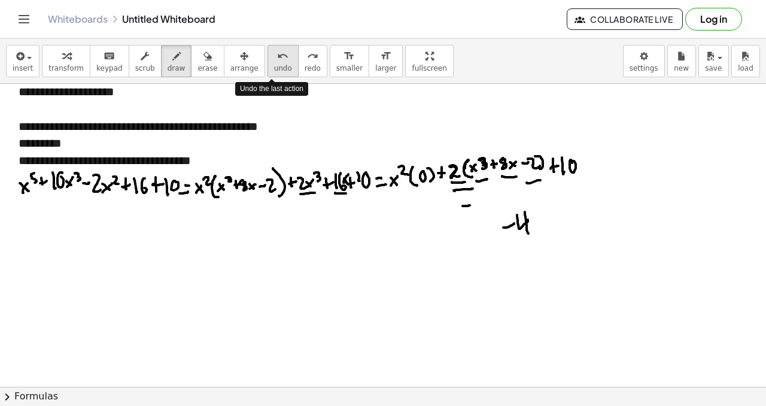
click at [274, 64] on span "undo" at bounding box center [283, 68] width 18 height 8
click at [271, 62] on button "undo undo" at bounding box center [282, 61] width 31 height 32
click at [272, 62] on button "undo undo" at bounding box center [282, 61] width 31 height 32
click at [274, 64] on span "undo" at bounding box center [283, 68] width 18 height 8
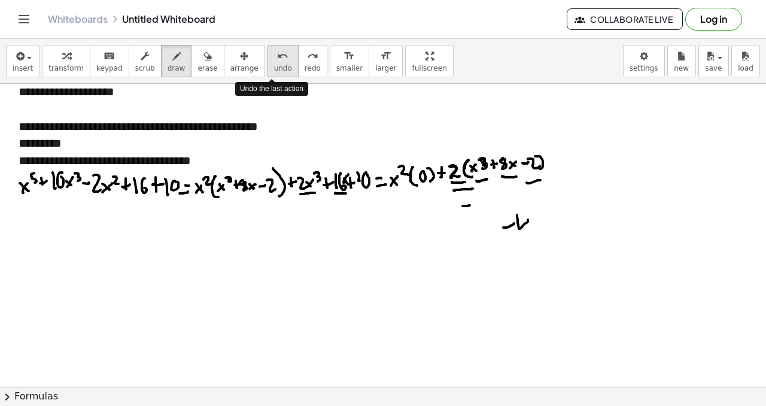
click at [277, 62] on icon "undo" at bounding box center [282, 56] width 11 height 14
click at [277, 61] on icon "undo" at bounding box center [282, 56] width 11 height 14
click at [277, 62] on icon "undo" at bounding box center [282, 56] width 11 height 14
click at [272, 62] on button "undo undo" at bounding box center [282, 61] width 31 height 32
click at [273, 62] on button "undo undo" at bounding box center [282, 61] width 31 height 32
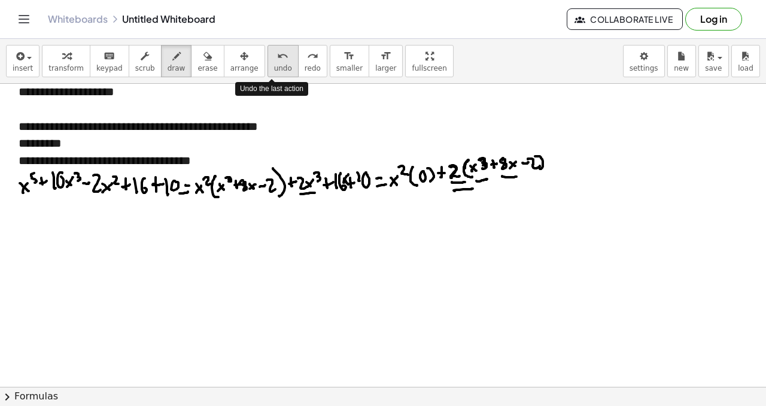
click at [273, 62] on button "undo undo" at bounding box center [282, 61] width 31 height 32
click at [277, 62] on icon "undo" at bounding box center [282, 56] width 11 height 14
click at [272, 63] on button "undo undo" at bounding box center [282, 61] width 31 height 32
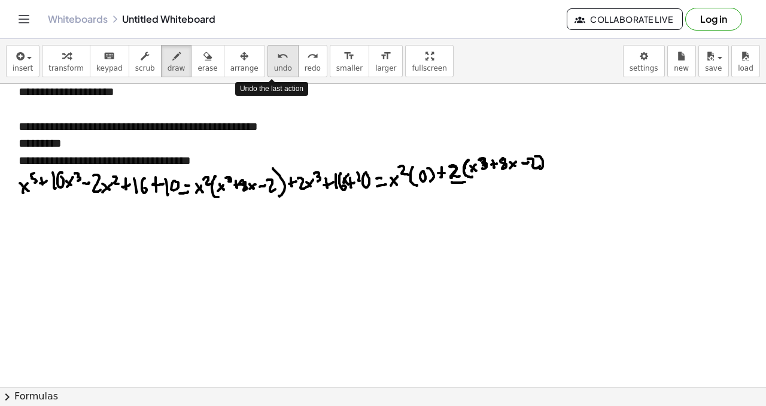
drag, startPoint x: 272, startPoint y: 66, endPoint x: 266, endPoint y: 62, distance: 7.0
click at [274, 65] on span "undo" at bounding box center [283, 68] width 18 height 8
click at [548, 167] on div at bounding box center [383, 197] width 766 height 605
drag, startPoint x: 546, startPoint y: 163, endPoint x: 556, endPoint y: 157, distance: 11.8
click at [556, 161] on div at bounding box center [383, 197] width 766 height 605
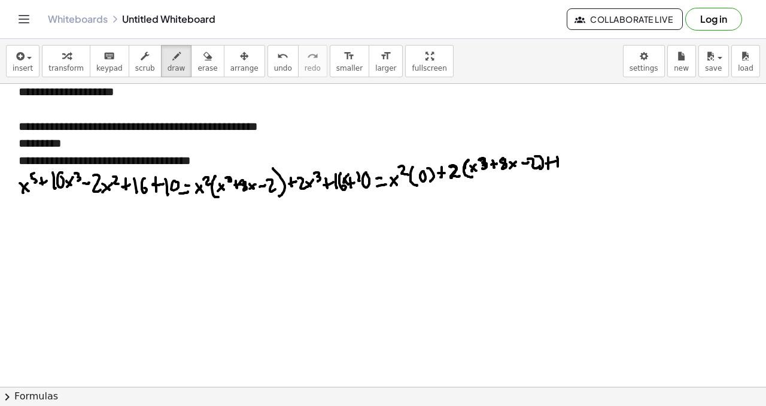
drag, startPoint x: 557, startPoint y: 166, endPoint x: 563, endPoint y: 159, distance: 9.5
click at [558, 167] on div at bounding box center [383, 197] width 766 height 605
click at [565, 156] on div at bounding box center [383, 197] width 766 height 605
click at [573, 164] on div at bounding box center [383, 197] width 766 height 605
click at [577, 159] on div at bounding box center [383, 197] width 766 height 605
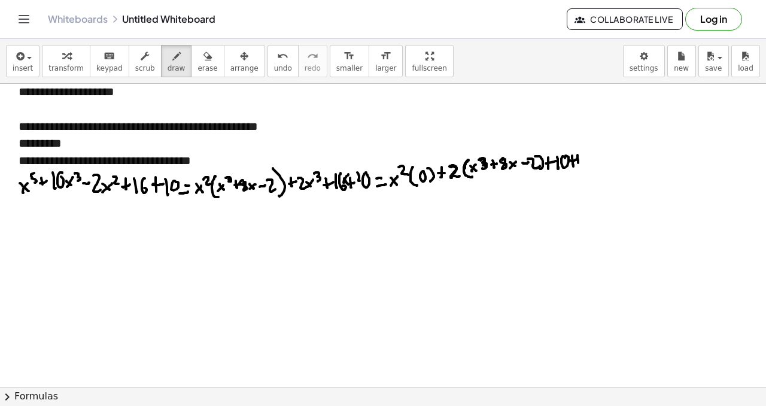
drag, startPoint x: 577, startPoint y: 155, endPoint x: 584, endPoint y: 160, distance: 8.6
click at [584, 162] on div at bounding box center [383, 197] width 766 height 605
drag, startPoint x: 584, startPoint y: 151, endPoint x: 590, endPoint y: 162, distance: 13.1
click at [587, 167] on div at bounding box center [383, 197] width 766 height 605
drag, startPoint x: 595, startPoint y: 160, endPoint x: 595, endPoint y: 166, distance: 6.0
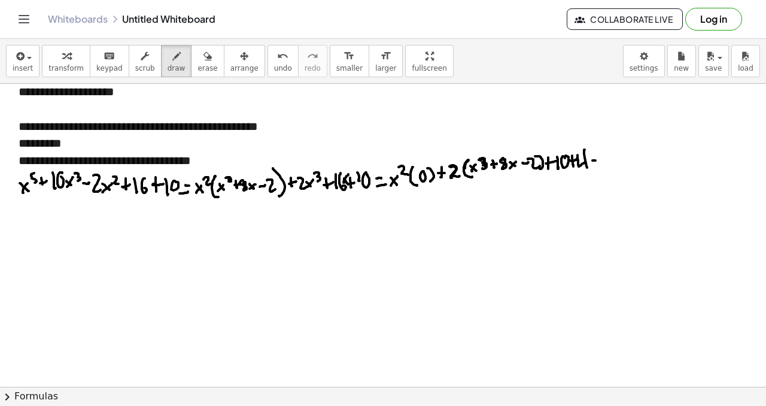
click at [596, 160] on div at bounding box center [383, 197] width 766 height 605
click at [598, 167] on div at bounding box center [383, 197] width 766 height 605
click at [543, 174] on div at bounding box center [383, 197] width 766 height 605
click at [507, 192] on div at bounding box center [383, 197] width 766 height 605
click at [276, 69] on span "undo" at bounding box center [283, 68] width 18 height 8
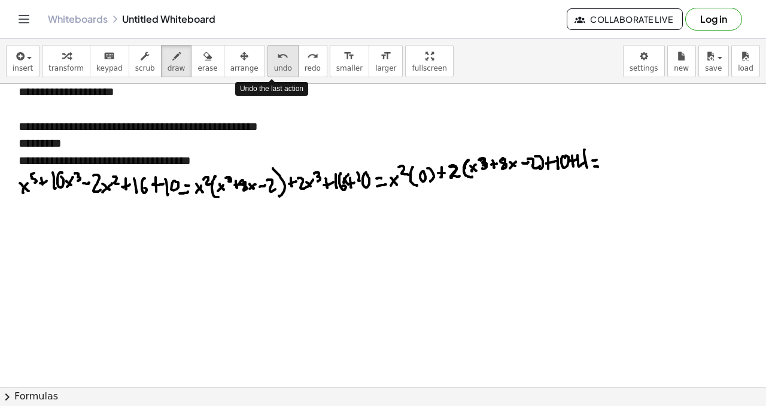
click at [278, 69] on span "undo" at bounding box center [283, 68] width 18 height 8
drag, startPoint x: 601, startPoint y: 154, endPoint x: 610, endPoint y: 167, distance: 15.4
click at [610, 167] on div at bounding box center [383, 197] width 766 height 605
click at [620, 169] on div at bounding box center [383, 197] width 766 height 605
click at [625, 157] on div at bounding box center [383, 197] width 766 height 605
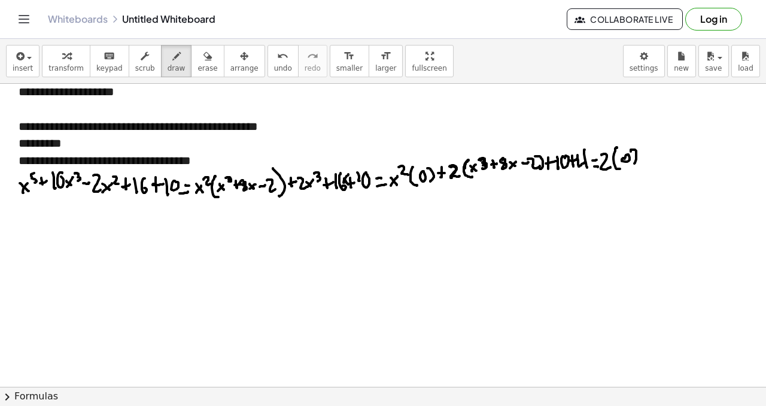
click at [633, 164] on div at bounding box center [383, 197] width 766 height 605
click at [646, 164] on div at bounding box center [383, 197] width 766 height 605
